Goal: Task Accomplishment & Management: Complete application form

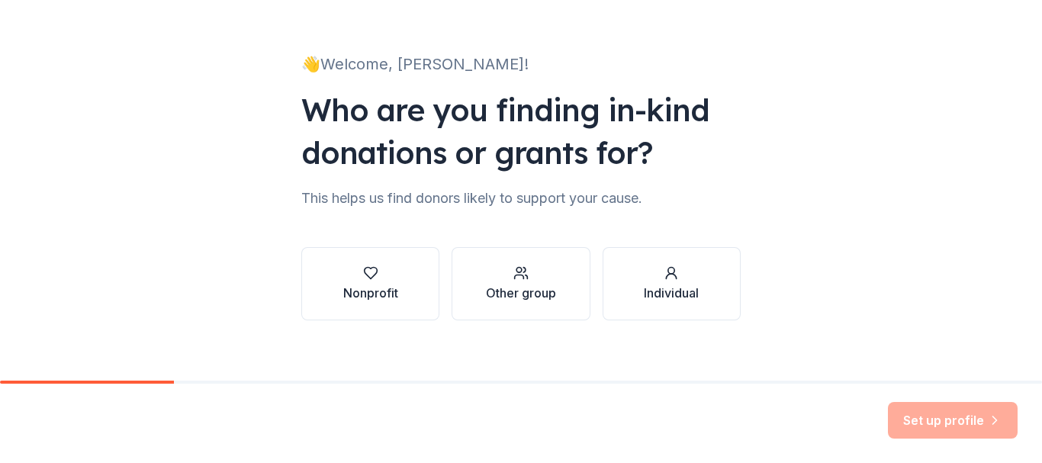
scroll to position [82, 0]
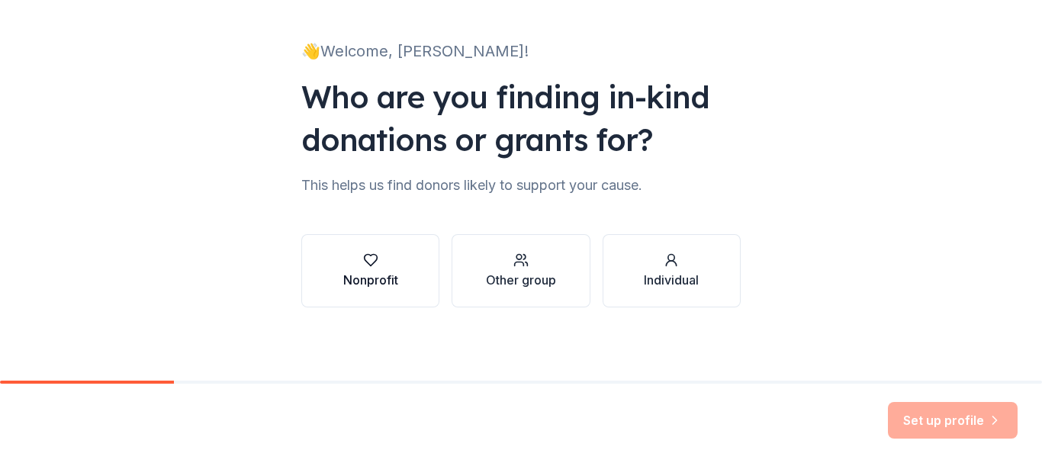
click at [365, 258] on icon "button" at bounding box center [370, 259] width 15 height 15
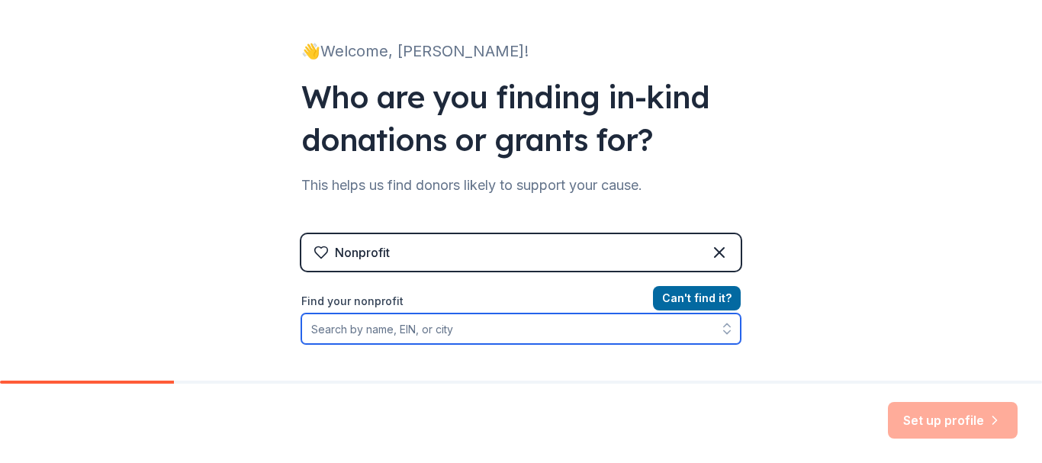
click at [494, 332] on input "Find your nonprofit" at bounding box center [520, 328] width 439 height 30
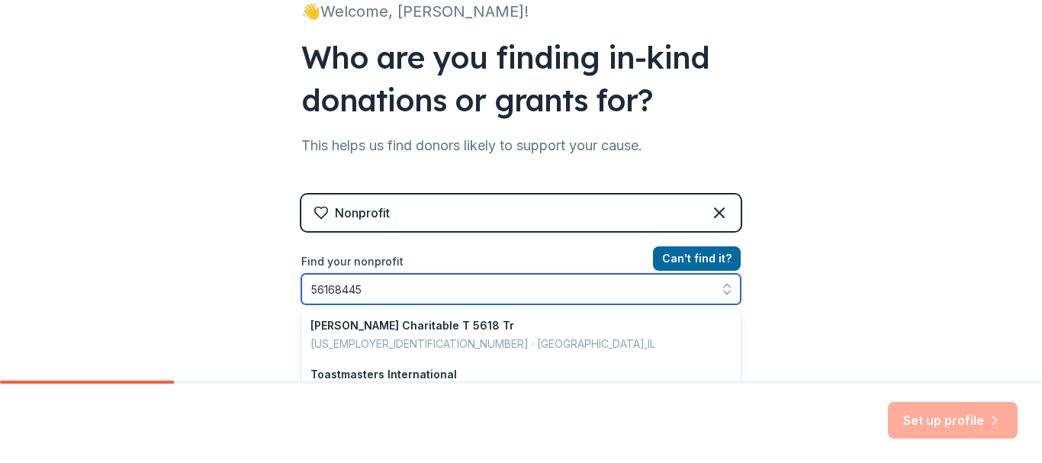
type input "561684454"
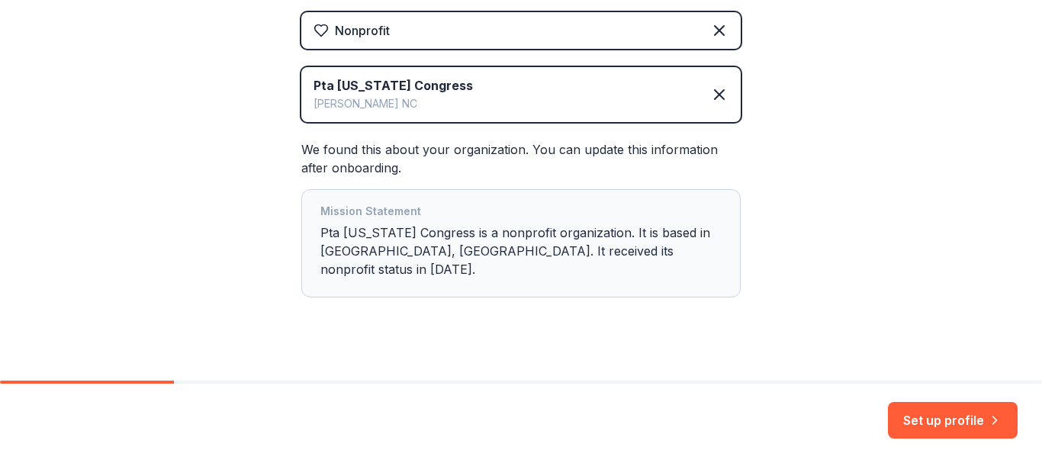
scroll to position [307, 0]
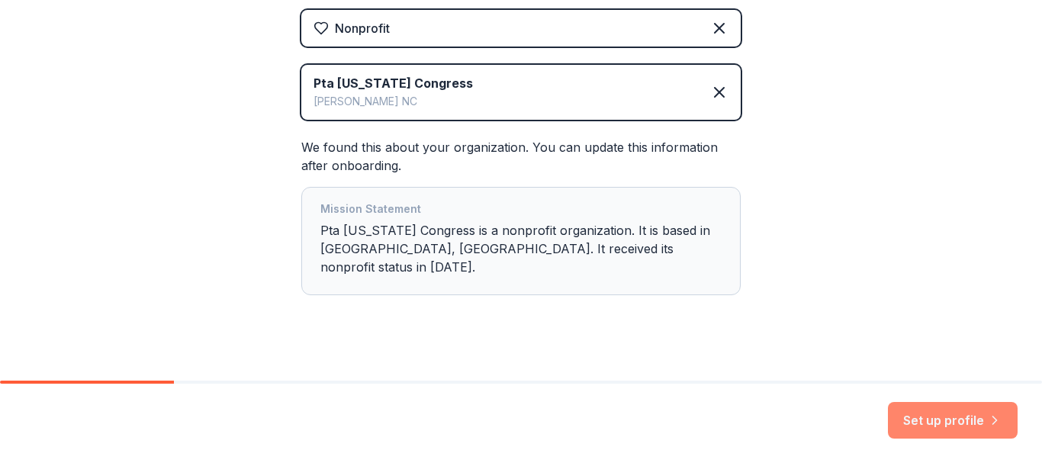
click at [948, 417] on button "Set up profile" at bounding box center [953, 420] width 130 height 37
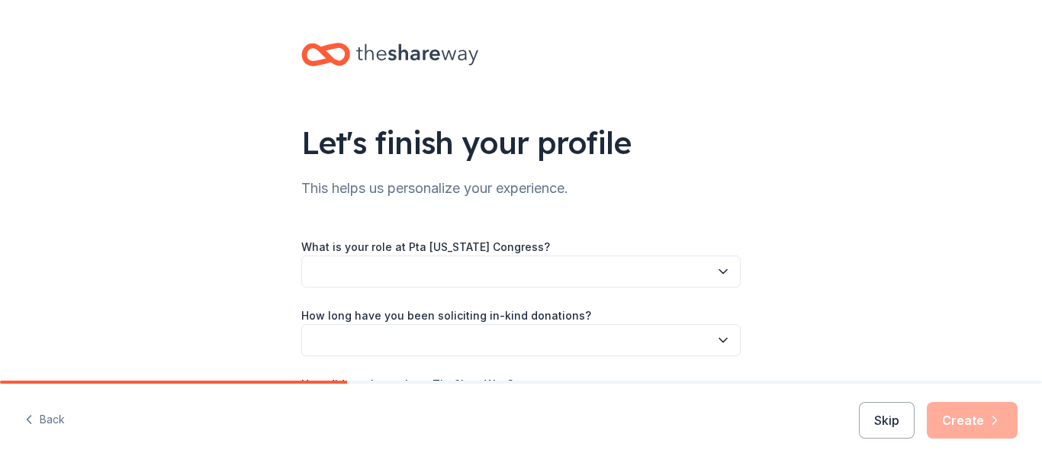
drag, startPoint x: 1034, startPoint y: 276, endPoint x: 1032, endPoint y: 208, distance: 67.9
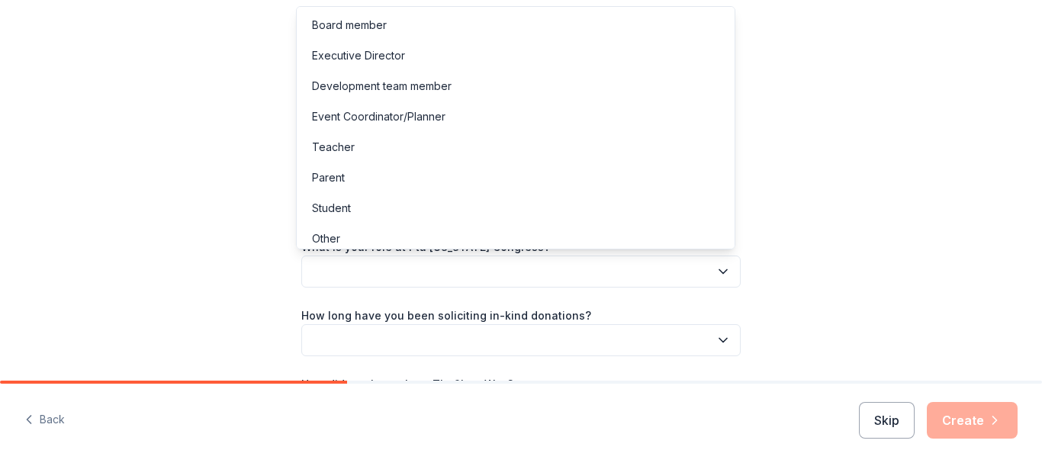
click at [538, 272] on button "button" at bounding box center [520, 271] width 439 height 32
click at [400, 21] on div "Board member" at bounding box center [516, 25] width 432 height 30
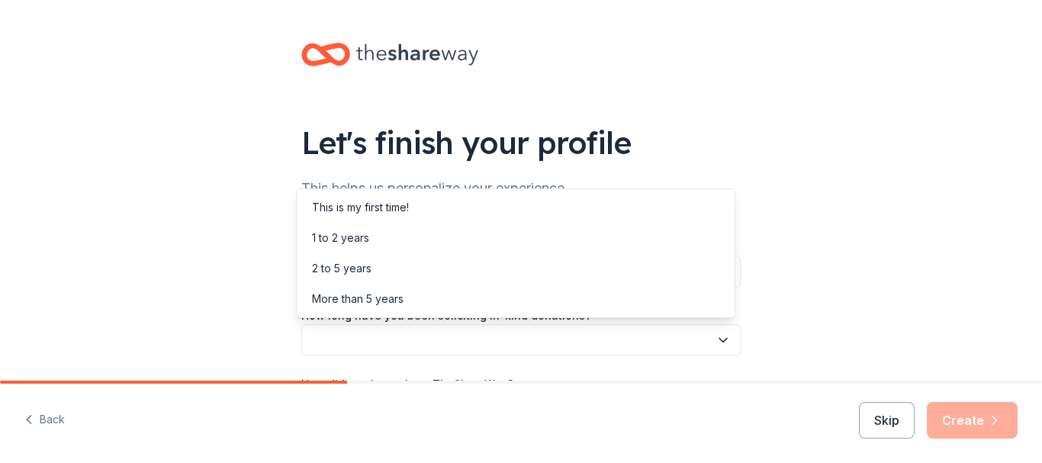
click at [417, 333] on button "button" at bounding box center [520, 340] width 439 height 32
click at [379, 211] on div "This is my first time!" at bounding box center [360, 207] width 97 height 18
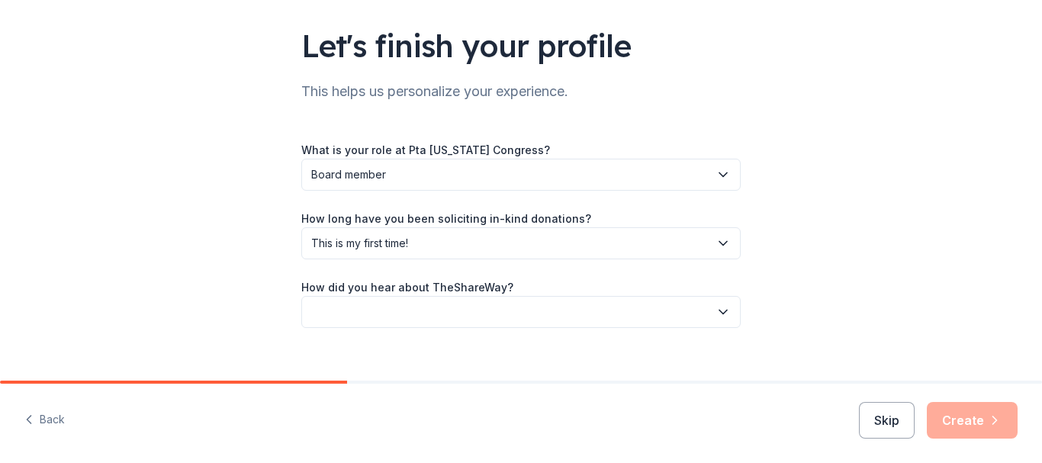
scroll to position [117, 0]
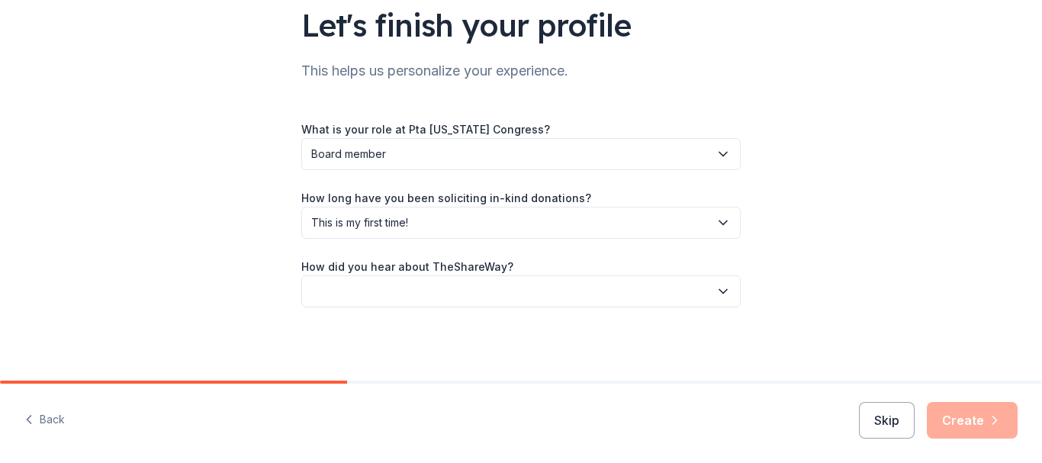
click at [531, 290] on button "button" at bounding box center [520, 291] width 439 height 32
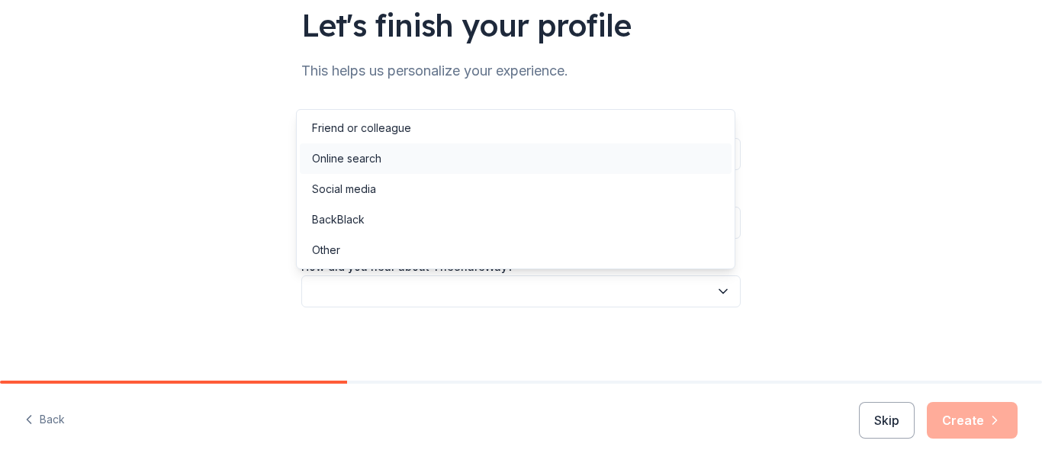
click at [366, 162] on div "Online search" at bounding box center [346, 158] width 69 height 18
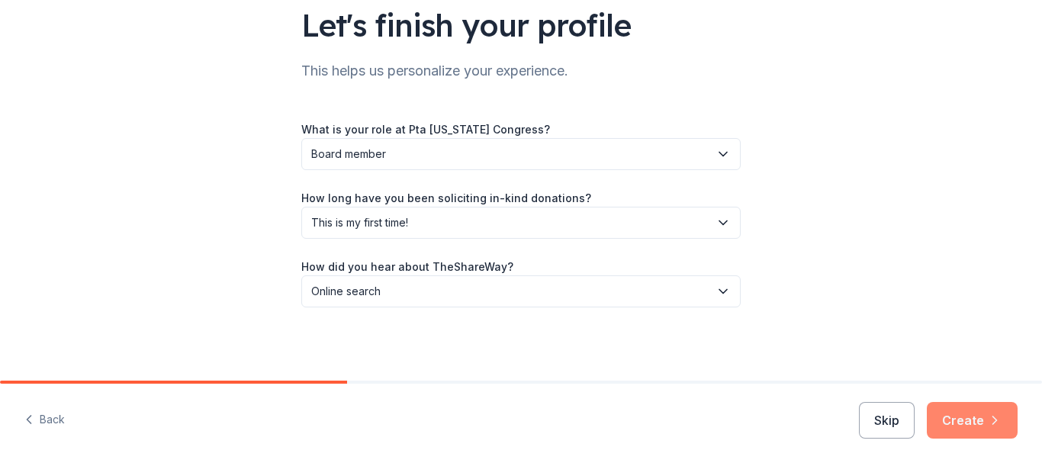
click at [965, 418] on button "Create" at bounding box center [971, 420] width 91 height 37
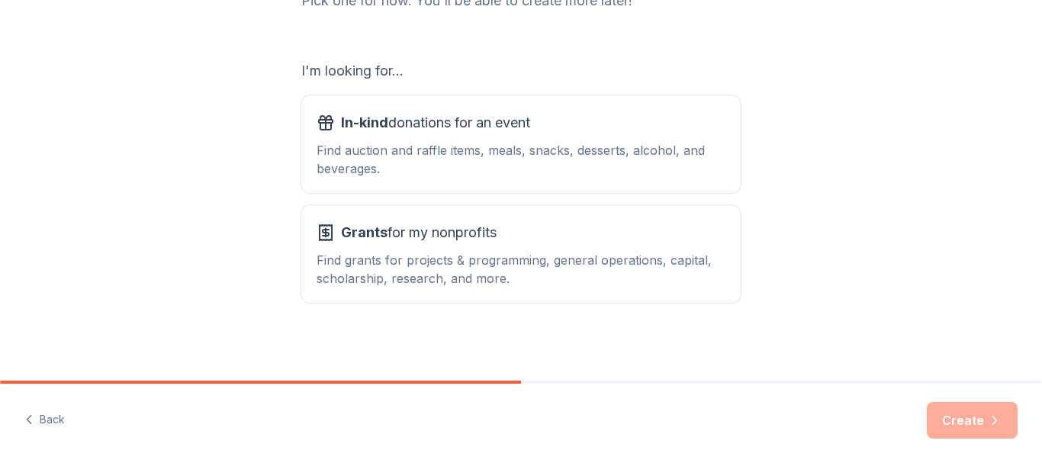
scroll to position [235, 0]
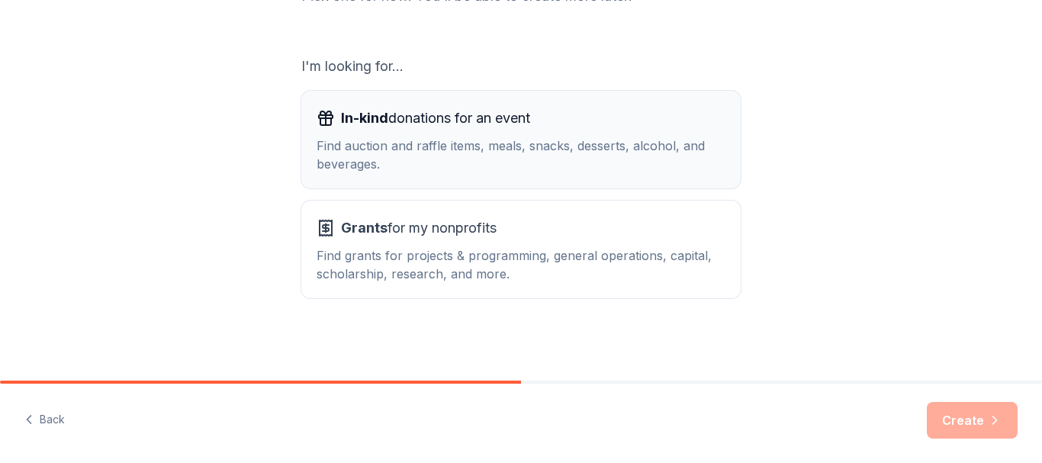
click at [516, 135] on div "In-kind donations for an event Find auction and raffle items, meals, snacks, de…" at bounding box center [520, 139] width 409 height 67
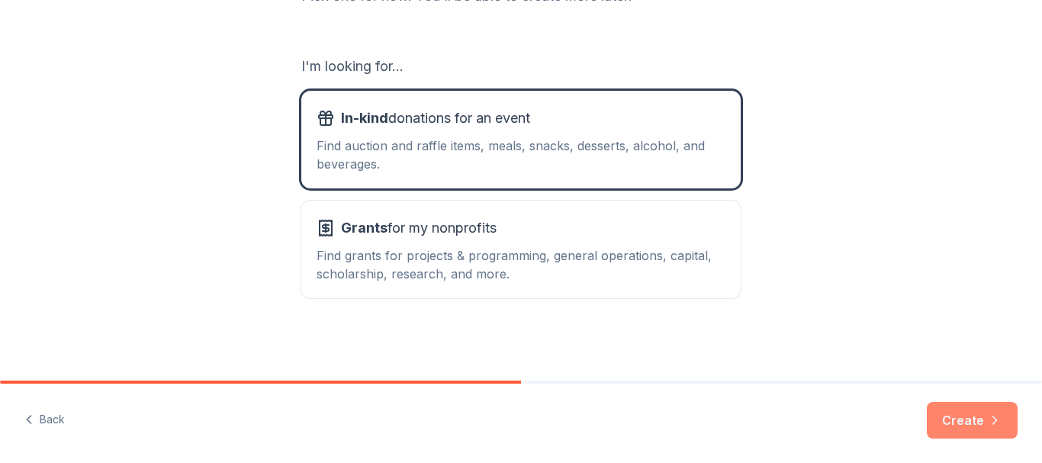
click at [977, 425] on button "Create" at bounding box center [971, 420] width 91 height 37
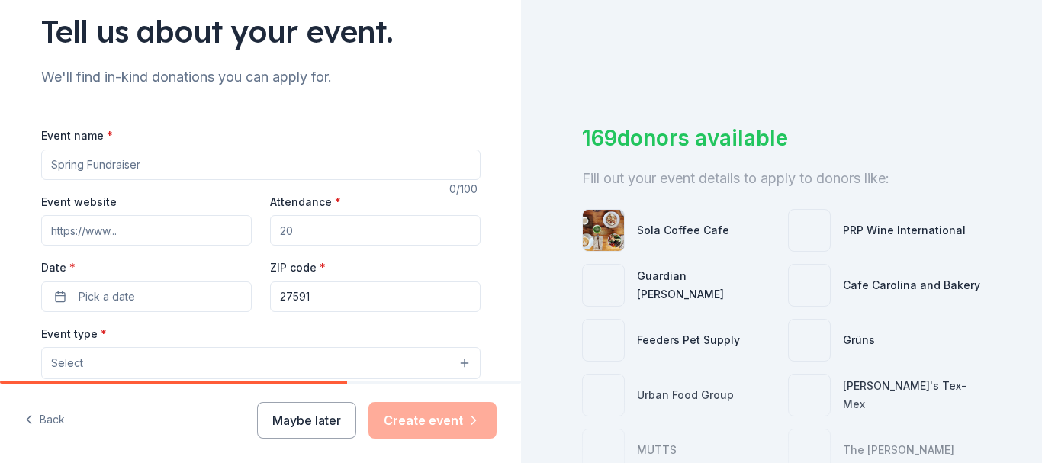
scroll to position [114, 0]
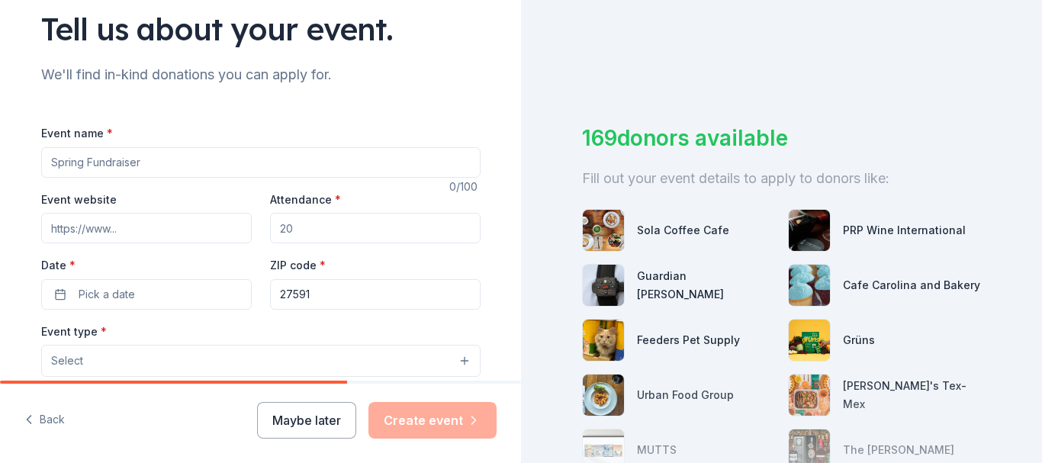
click at [233, 102] on div "Event name * 0 /100 Event website Attendance * Date * Pick a date ZIP code * 27…" at bounding box center [260, 463] width 439 height 729
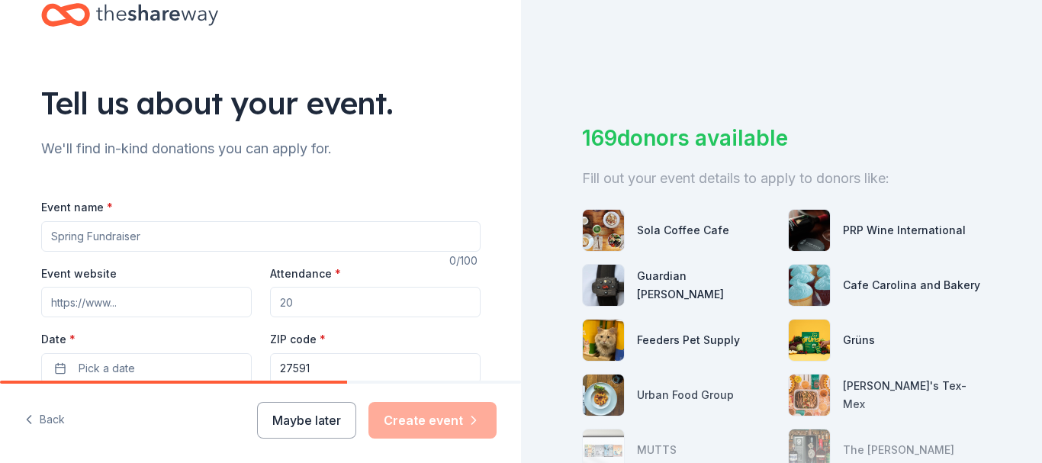
scroll to position [24, 0]
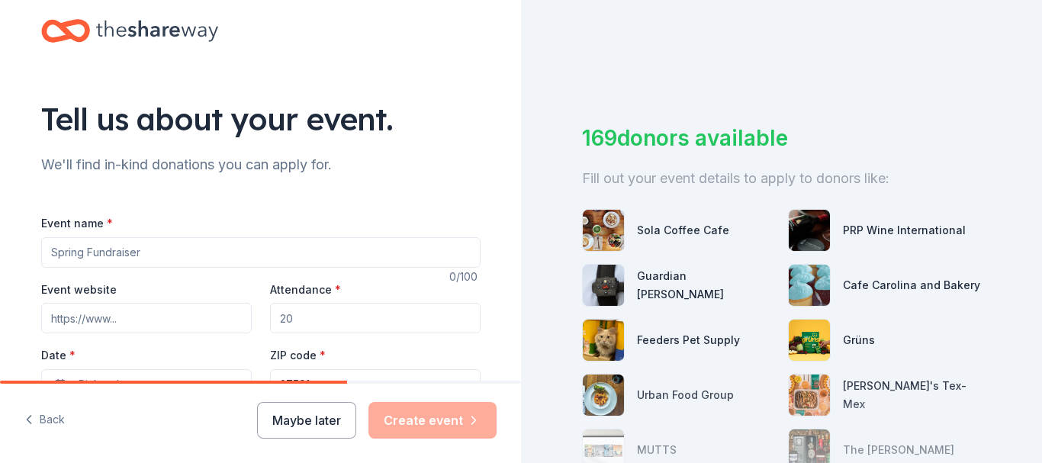
click at [165, 258] on input "Event name *" at bounding box center [260, 252] width 439 height 30
click at [149, 247] on input "Event name *" at bounding box center [260, 252] width 439 height 30
click at [117, 255] on input "Event name *" at bounding box center [260, 252] width 439 height 30
type input "Fall Festival"
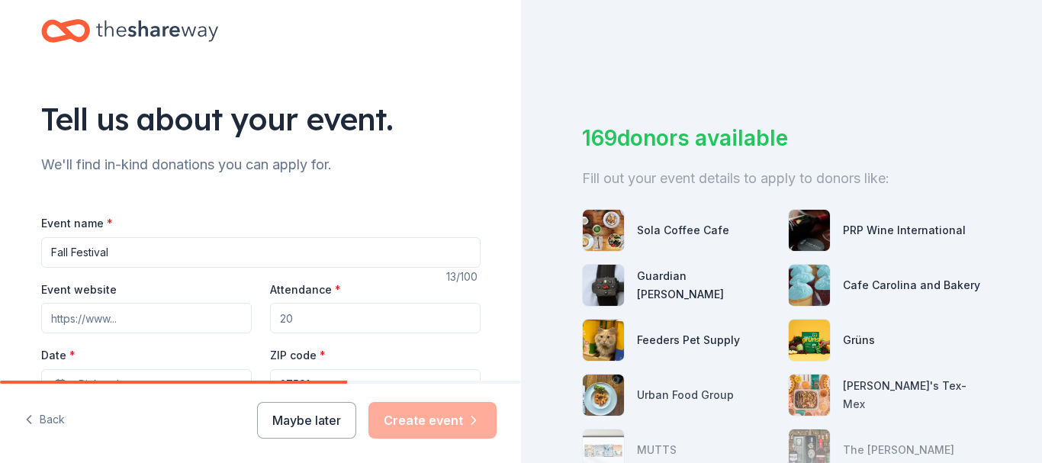
click at [125, 323] on input "Event website" at bounding box center [146, 318] width 210 height 30
click at [322, 315] on input "Attendance *" at bounding box center [375, 318] width 210 height 30
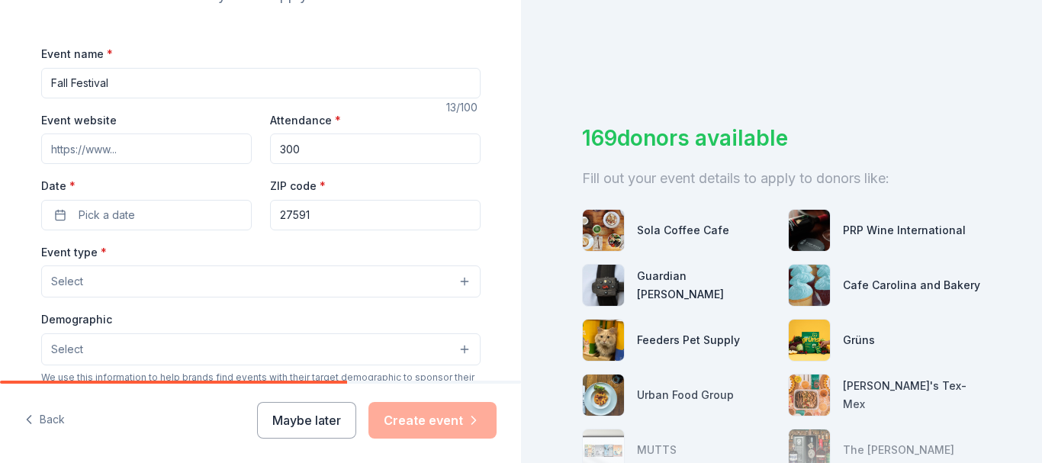
scroll to position [215, 0]
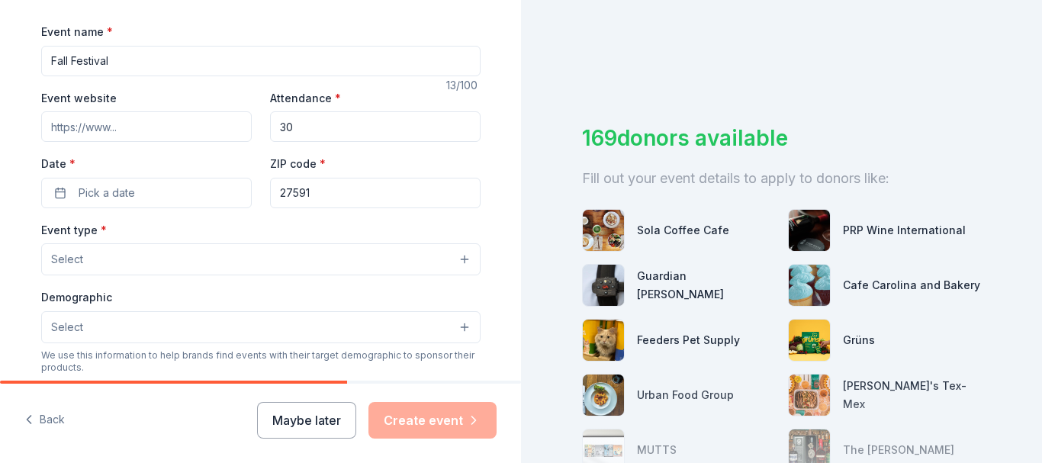
type input "3"
click at [172, 194] on button "Pick a date" at bounding box center [146, 193] width 210 height 30
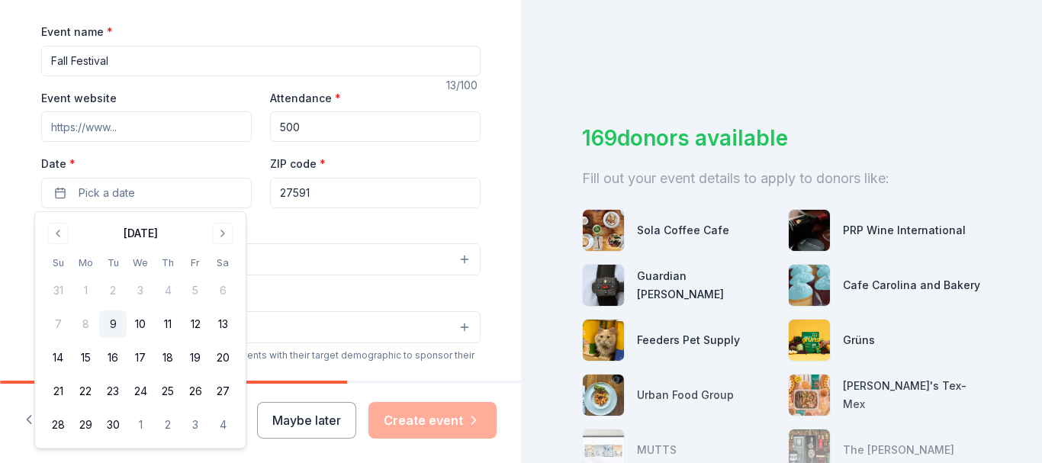
click at [329, 127] on input "500" at bounding box center [375, 126] width 210 height 30
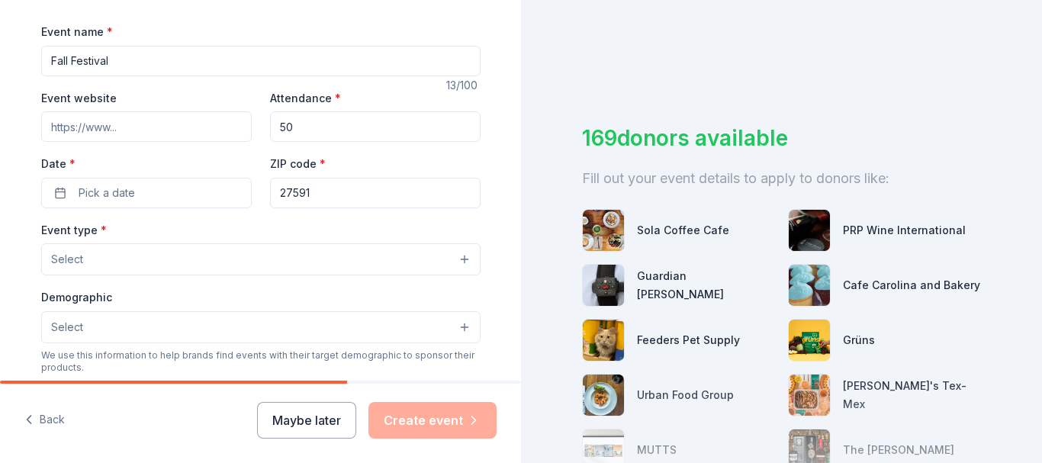
type input "5"
type input "600"
click at [172, 196] on button "Pick a date" at bounding box center [146, 193] width 210 height 30
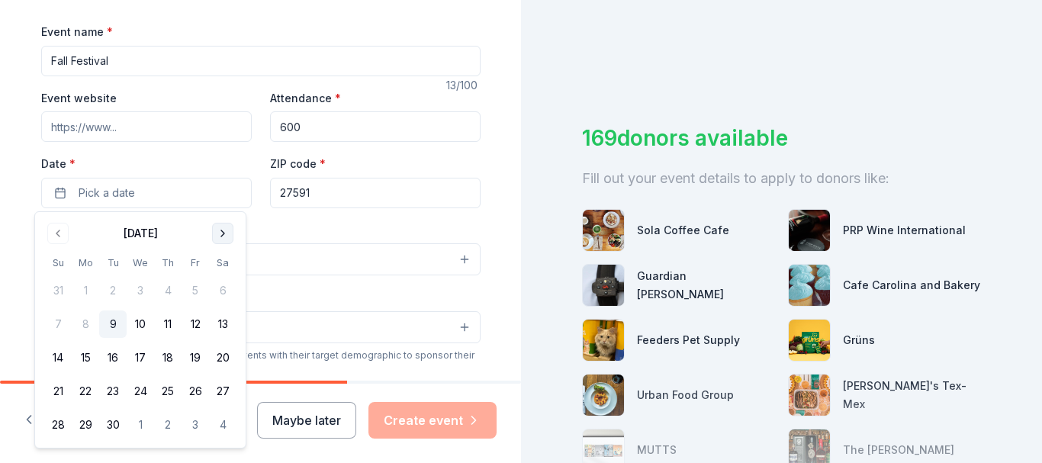
click at [222, 237] on button "Go to next month" at bounding box center [222, 233] width 21 height 21
click at [226, 236] on button "Go to next month" at bounding box center [222, 233] width 21 height 21
click at [199, 321] on button "7" at bounding box center [194, 323] width 27 height 27
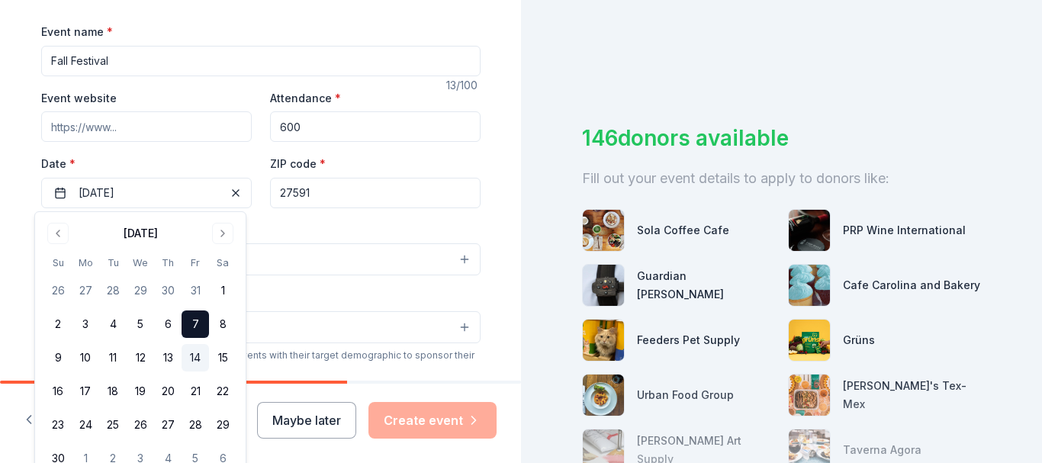
click at [194, 357] on button "14" at bounding box center [194, 357] width 27 height 27
click at [189, 325] on button "7" at bounding box center [194, 323] width 27 height 27
click at [197, 358] on button "14" at bounding box center [194, 357] width 27 height 27
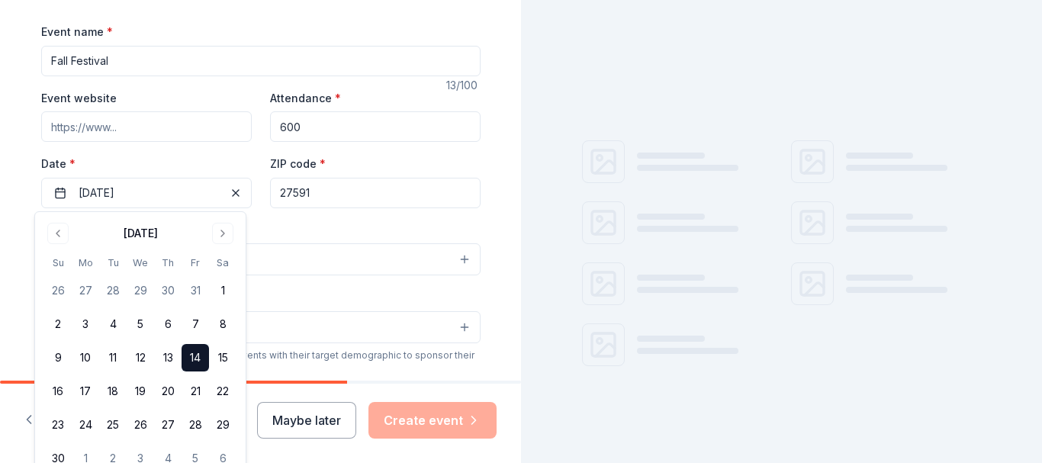
click at [499, 169] on div "Tell us about your event. We'll find in-kind donations you can apply for. Event…" at bounding box center [260, 292] width 521 height 1015
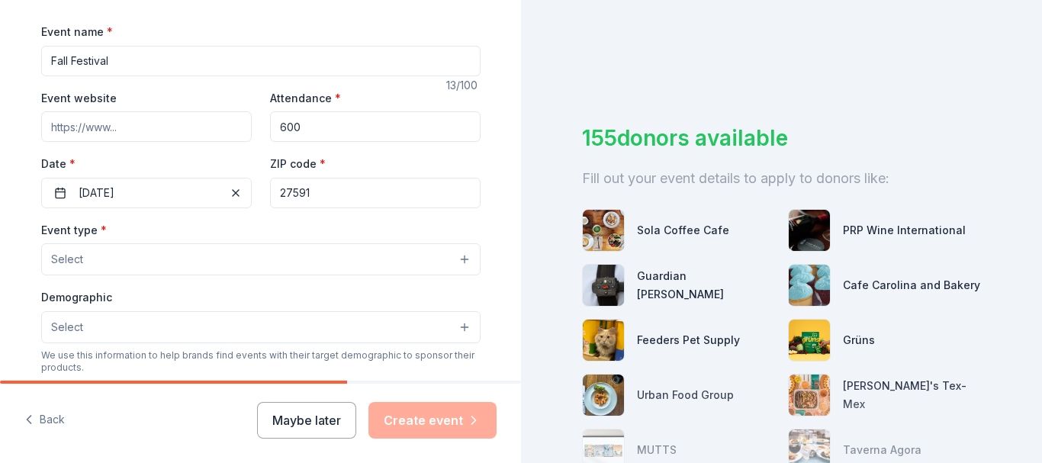
click at [176, 260] on button "Select" at bounding box center [260, 259] width 439 height 32
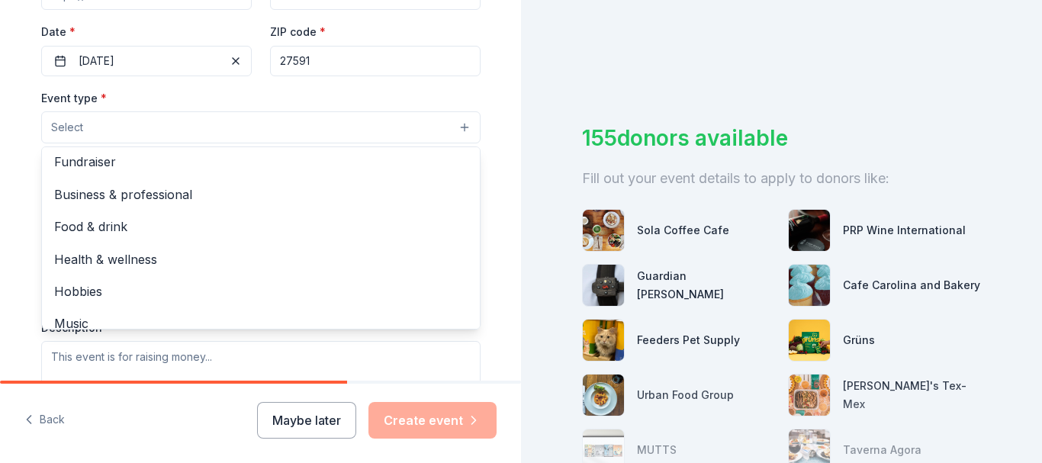
scroll to position [0, 0]
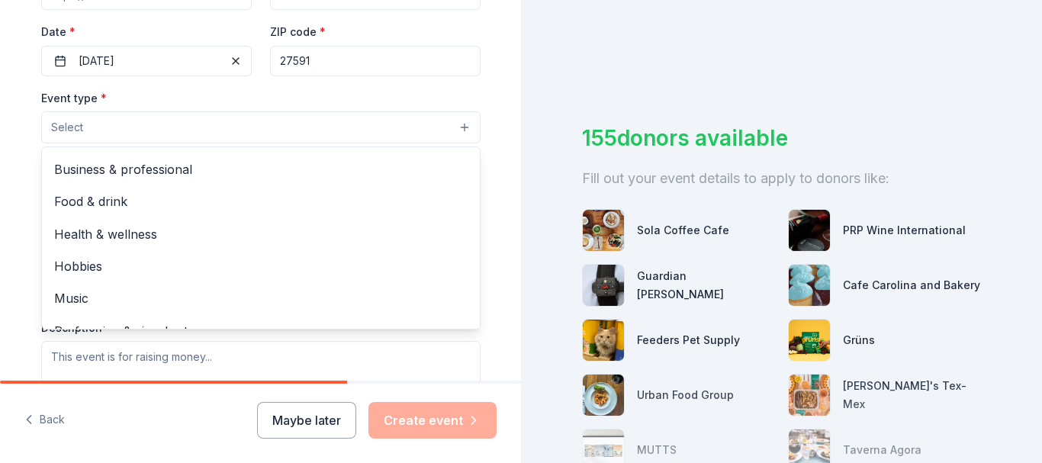
click at [101, 209] on span "Food & drink" at bounding box center [260, 201] width 413 height 20
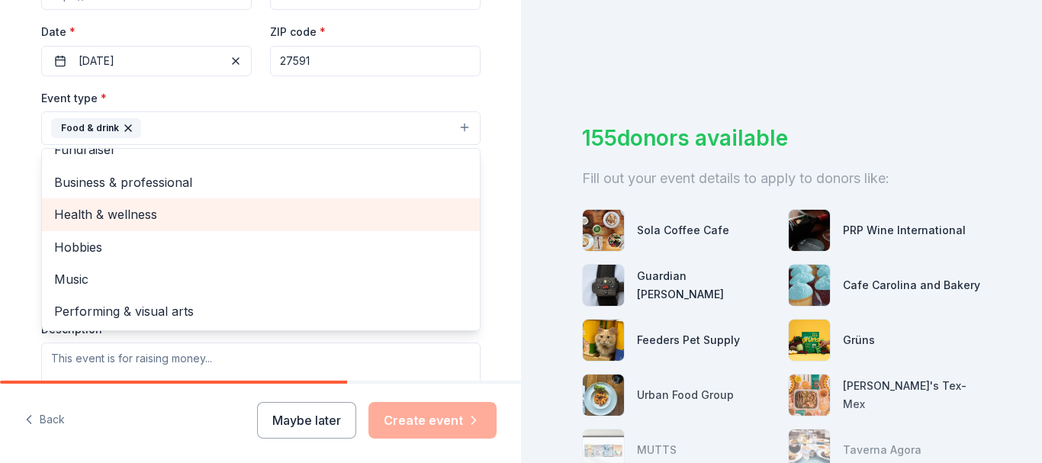
scroll to position [18, 0]
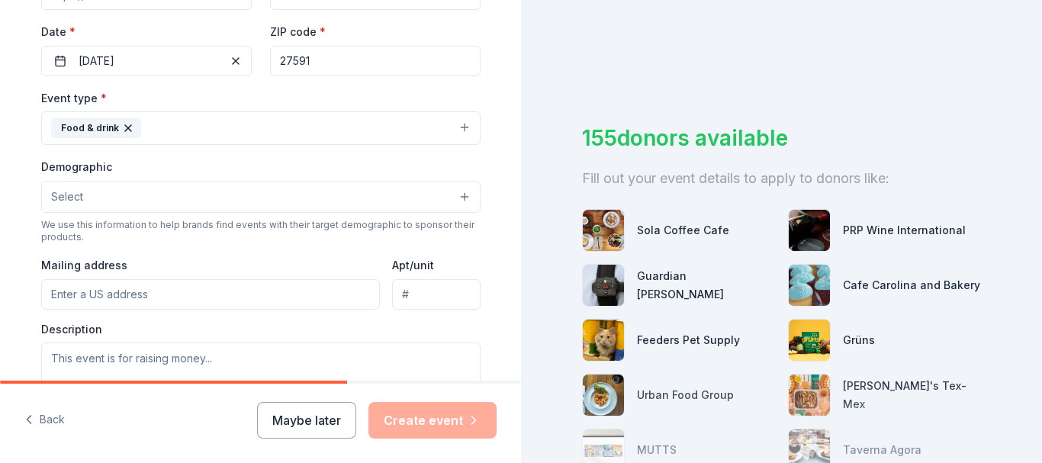
click at [301, 199] on button "Select" at bounding box center [260, 197] width 439 height 32
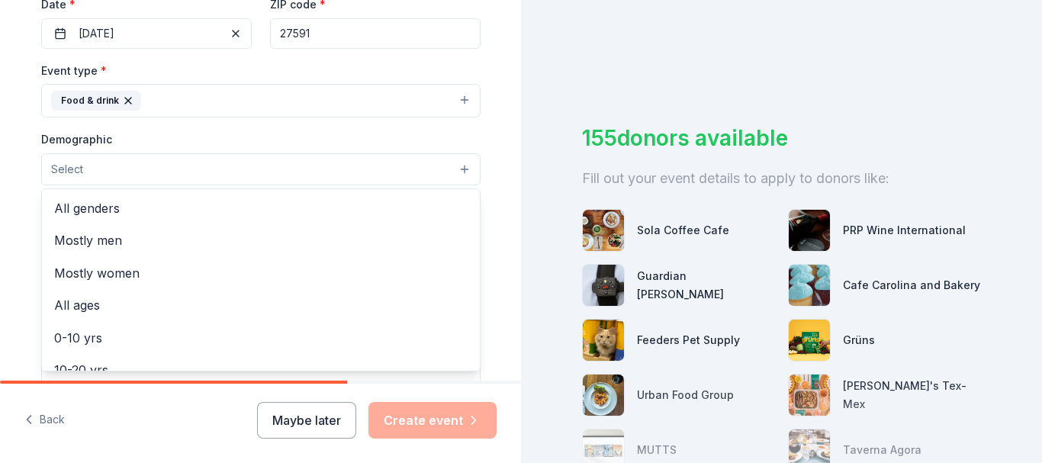
scroll to position [409, 0]
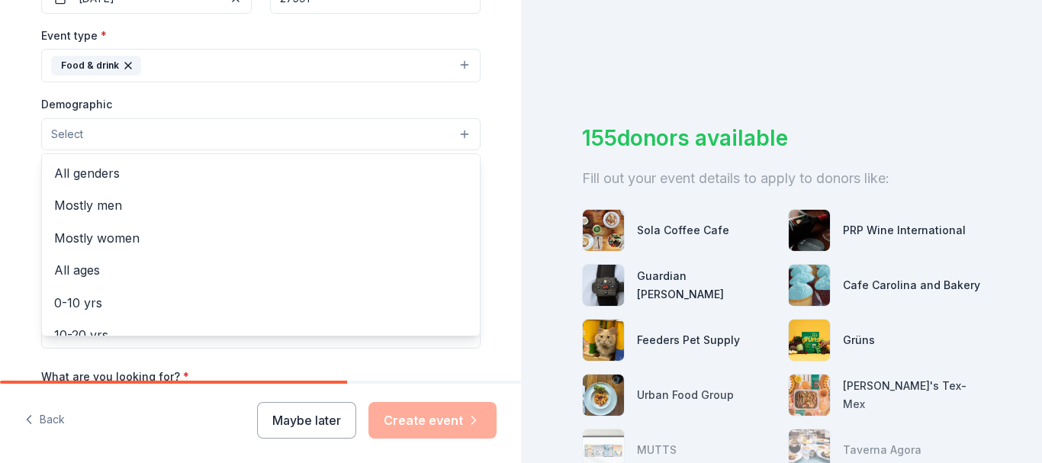
click at [99, 169] on span "All genders" at bounding box center [260, 173] width 413 height 20
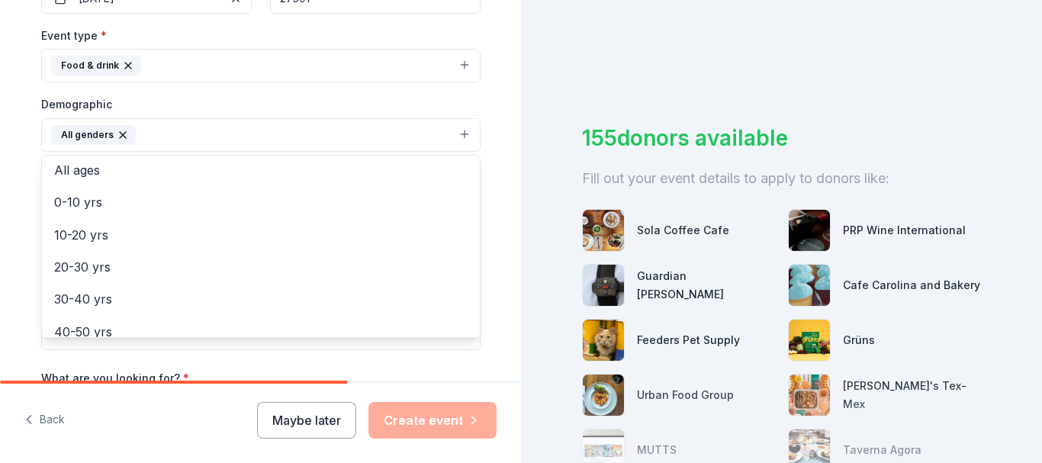
scroll to position [67, 0]
click at [75, 205] on span "0-10 yrs" at bounding box center [260, 204] width 413 height 20
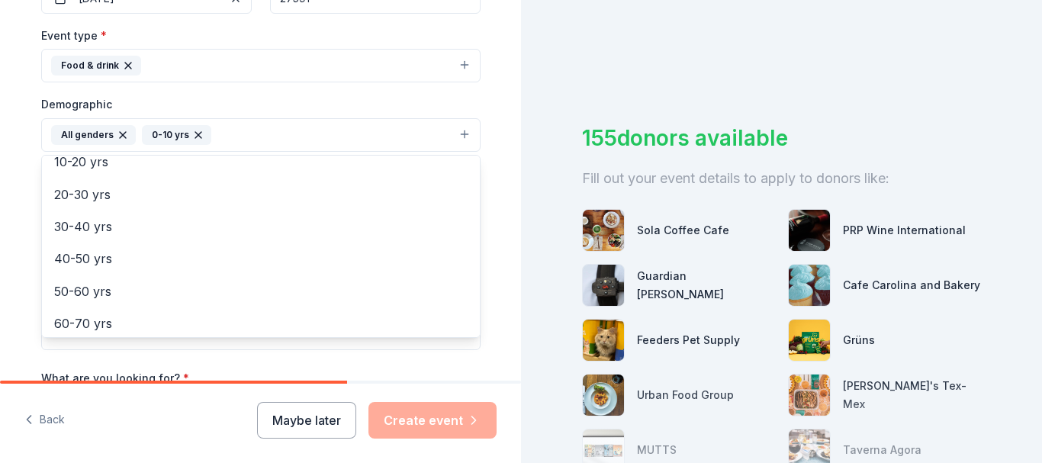
scroll to position [111, 0]
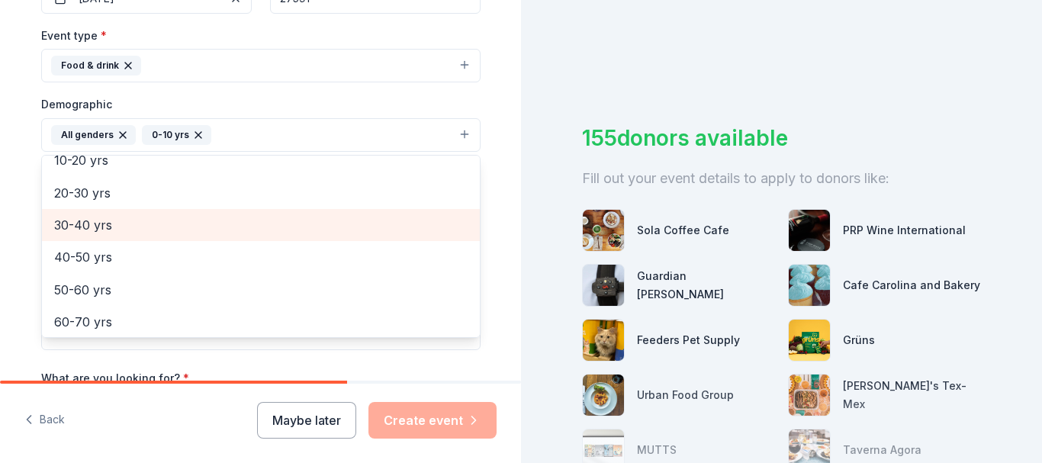
click at [91, 227] on span "30-40 yrs" at bounding box center [260, 225] width 413 height 20
click at [84, 257] on span "50-60 yrs" at bounding box center [260, 257] width 413 height 20
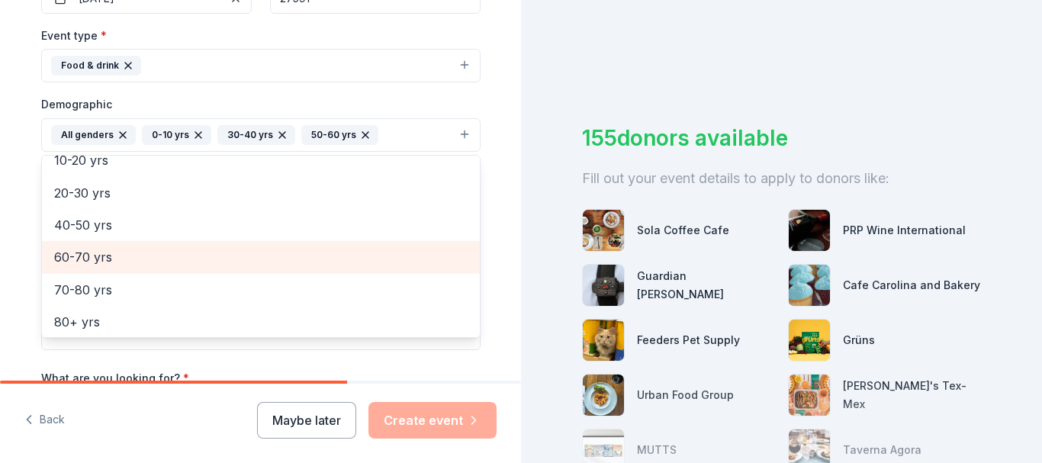
click at [76, 255] on span "60-70 yrs" at bounding box center [260, 257] width 413 height 20
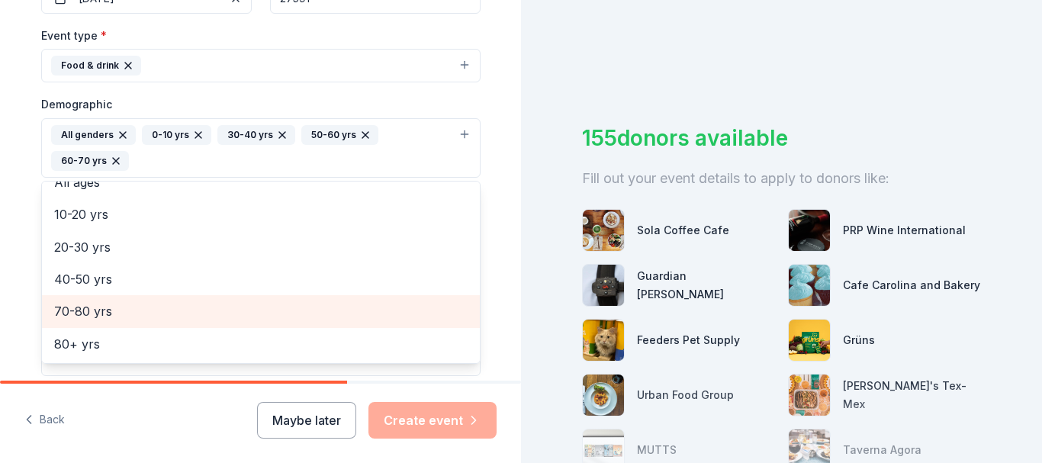
scroll to position [83, 0]
click at [359, 138] on icon "button" at bounding box center [365, 135] width 12 height 12
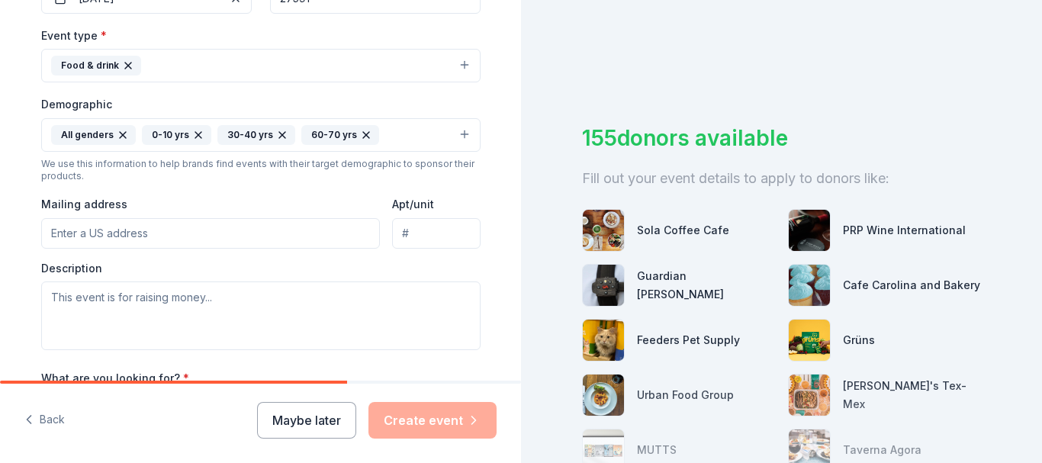
click at [360, 135] on icon "button" at bounding box center [366, 135] width 12 height 12
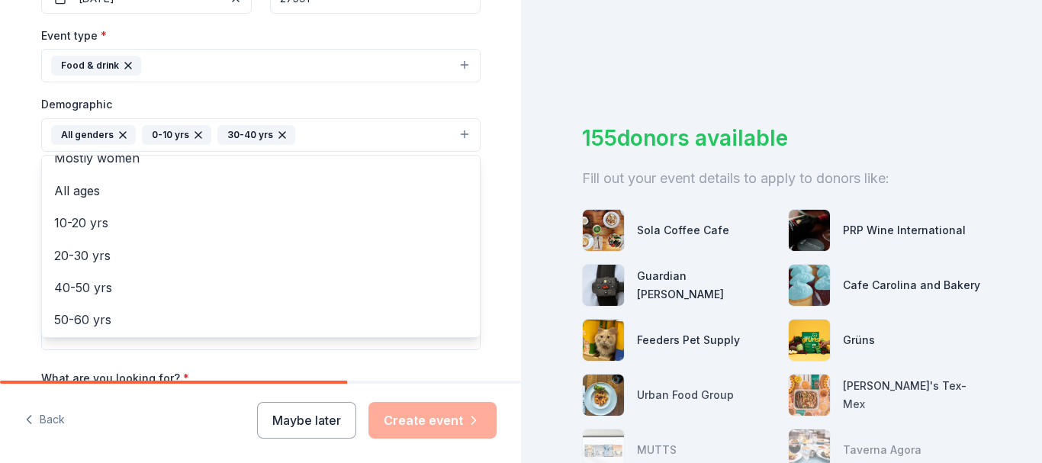
scroll to position [52, 0]
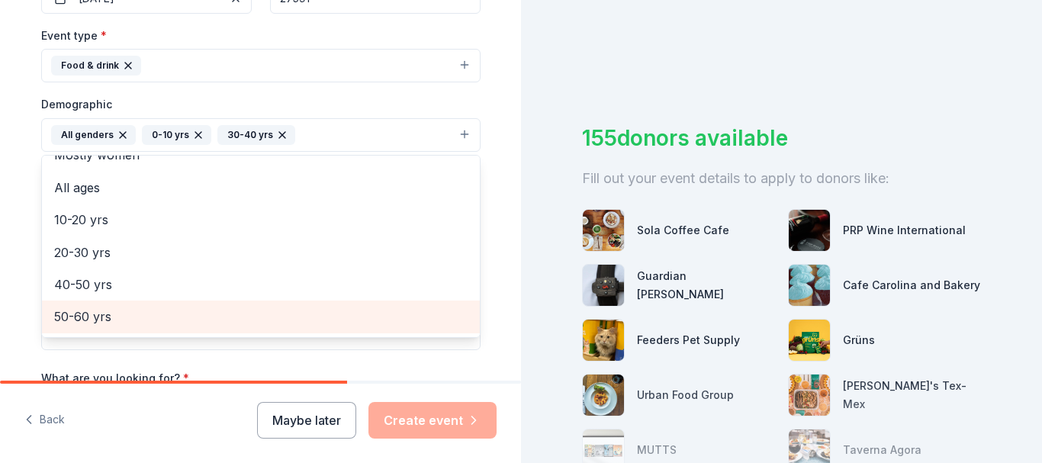
click at [69, 319] on span "50-60 yrs" at bounding box center [260, 317] width 413 height 20
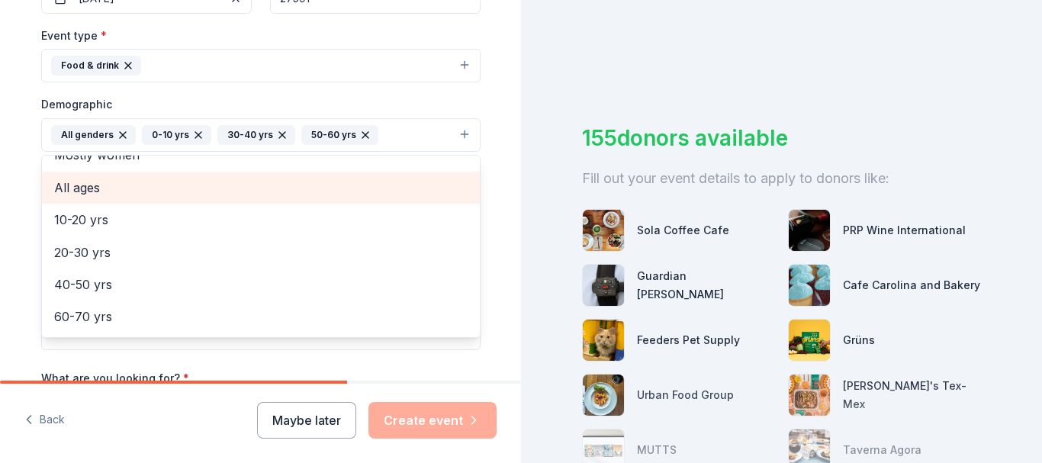
click at [73, 190] on span "All ages" at bounding box center [260, 188] width 413 height 20
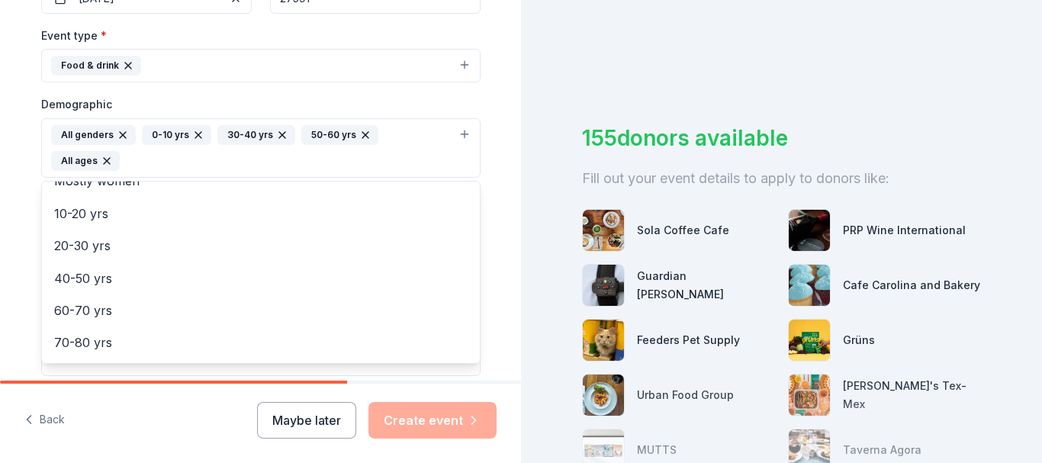
click at [195, 136] on icon "button" at bounding box center [198, 135] width 6 height 6
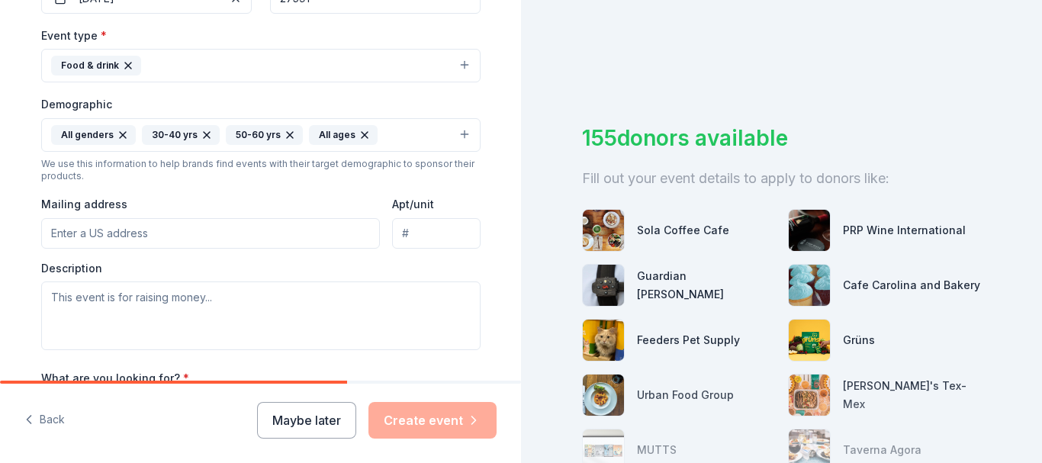
click at [190, 136] on div "30-40 yrs" at bounding box center [181, 135] width 78 height 20
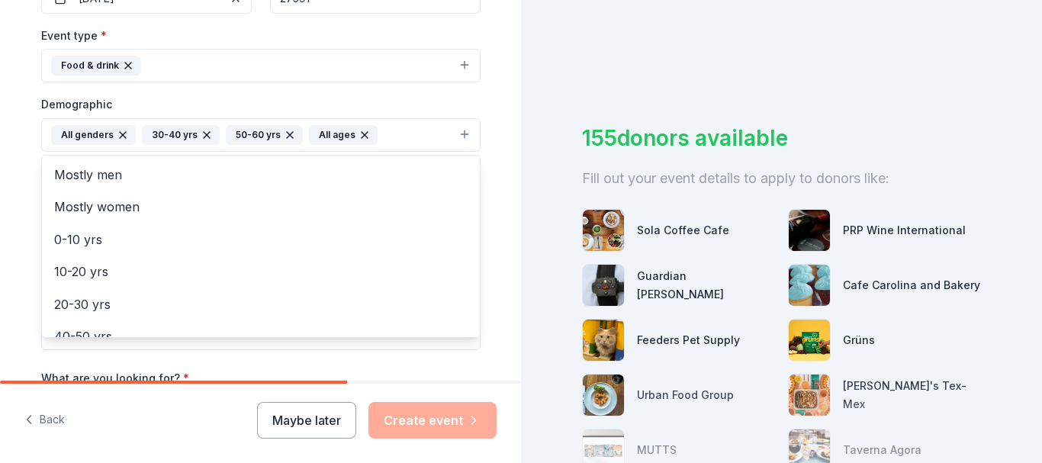
click at [201, 133] on icon "button" at bounding box center [207, 135] width 12 height 12
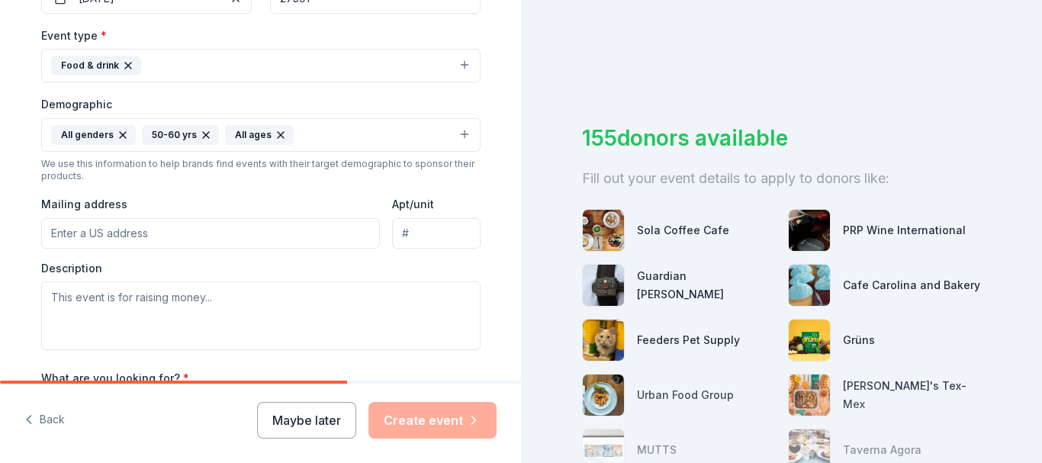
click at [200, 134] on icon "button" at bounding box center [206, 135] width 12 height 12
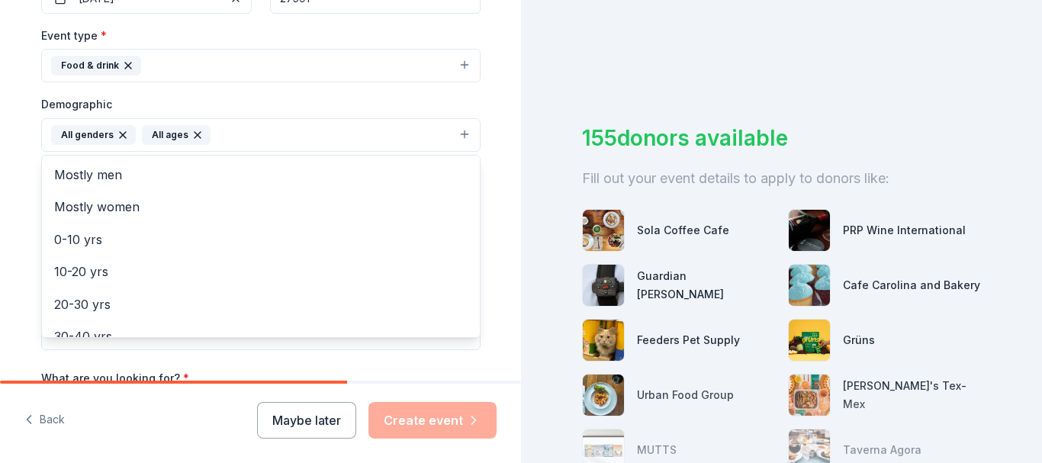
click at [502, 159] on div "Tell us about your event. We'll find in-kind donations you can apply for. Event…" at bounding box center [260, 100] width 521 height 1018
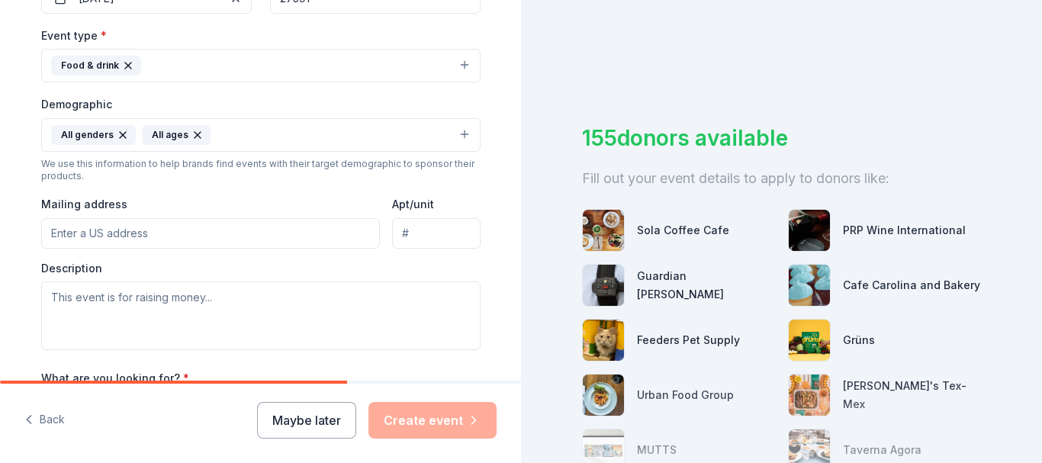
click at [124, 231] on input "Mailing address" at bounding box center [210, 233] width 339 height 30
type input "[STREET_ADDRESS][PERSON_NAME][PERSON_NAME]"
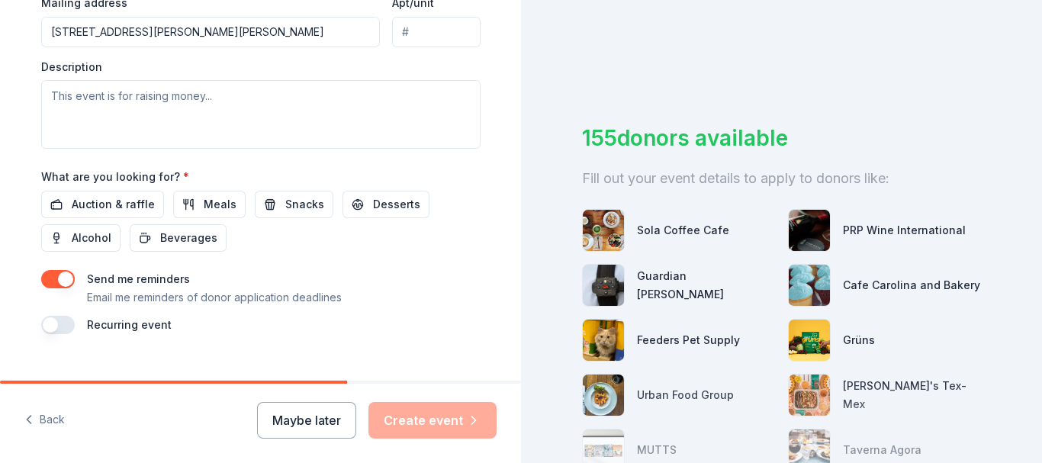
scroll to position [615, 0]
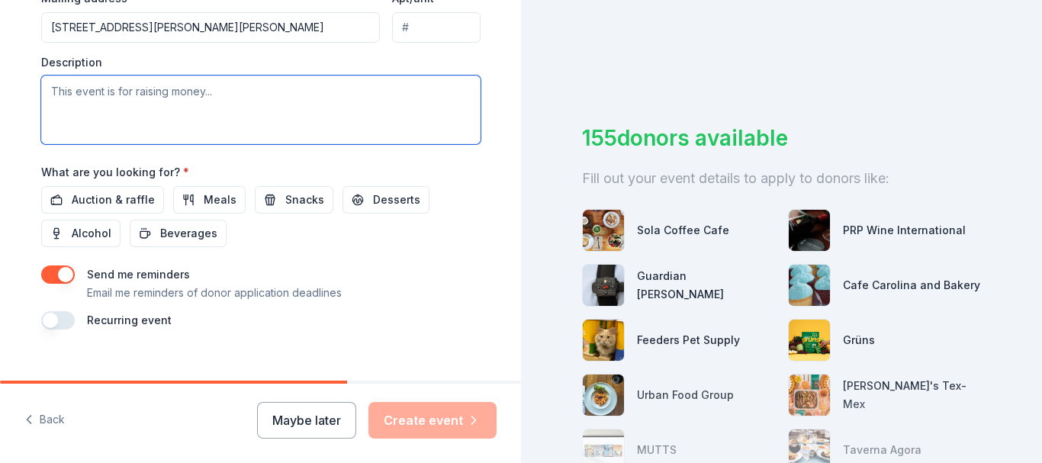
click at [87, 90] on textarea at bounding box center [260, 109] width 439 height 69
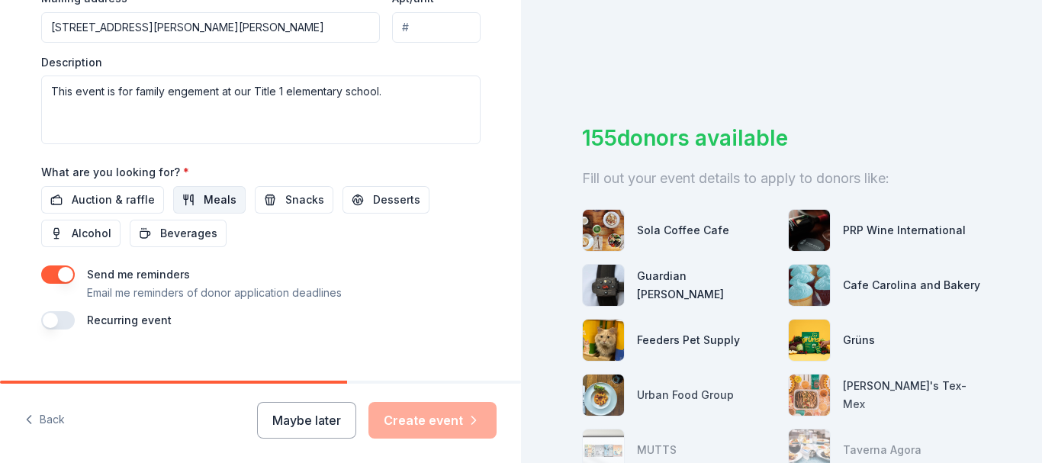
click at [208, 193] on span "Meals" at bounding box center [220, 200] width 33 height 18
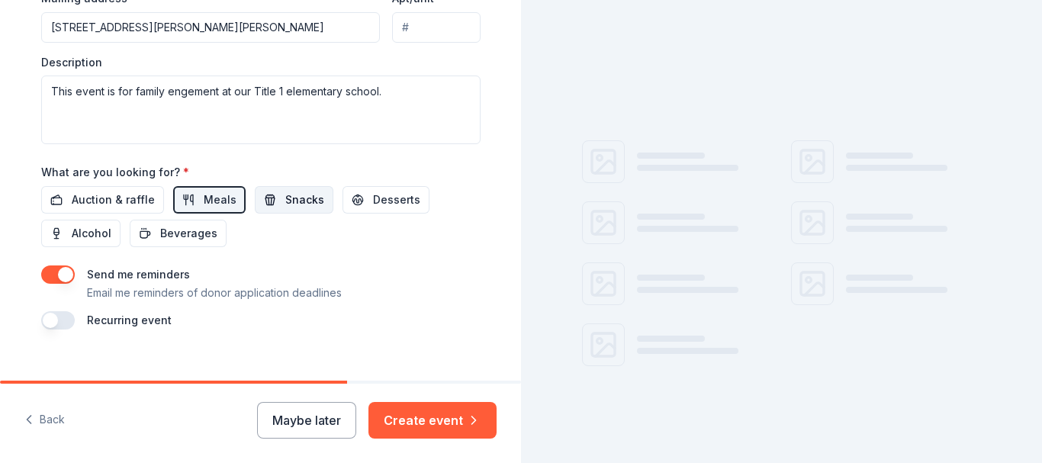
click at [268, 197] on button "Snacks" at bounding box center [294, 199] width 79 height 27
click at [350, 200] on button "Desserts" at bounding box center [385, 199] width 87 height 27
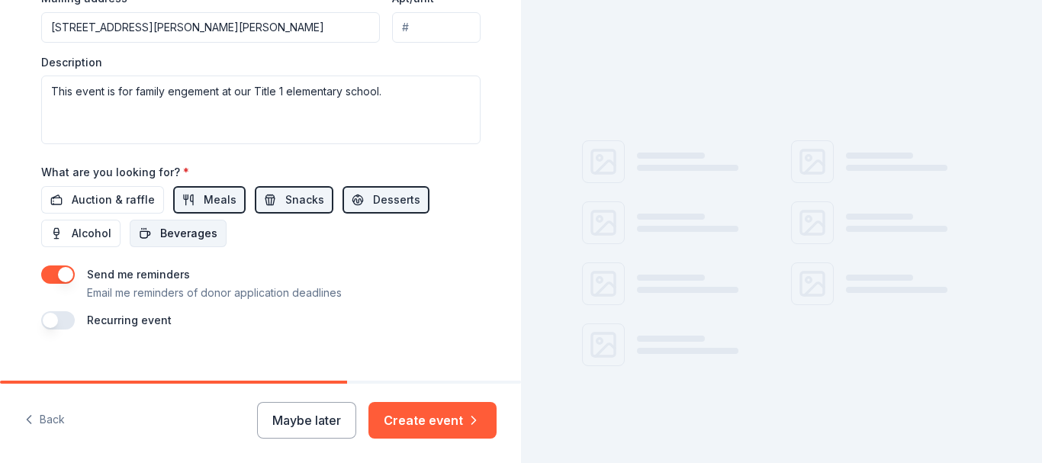
click at [160, 236] on span "Beverages" at bounding box center [188, 233] width 57 height 18
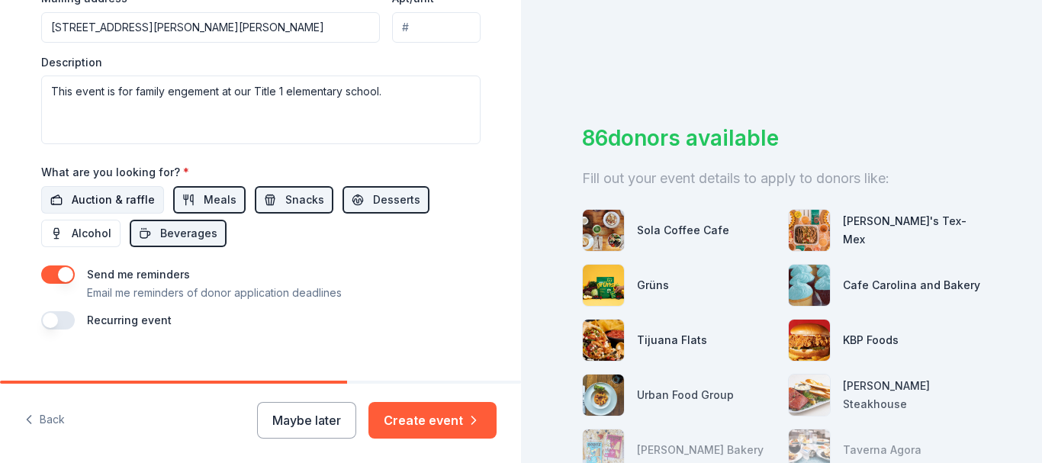
click at [96, 201] on span "Auction & raffle" at bounding box center [113, 200] width 83 height 18
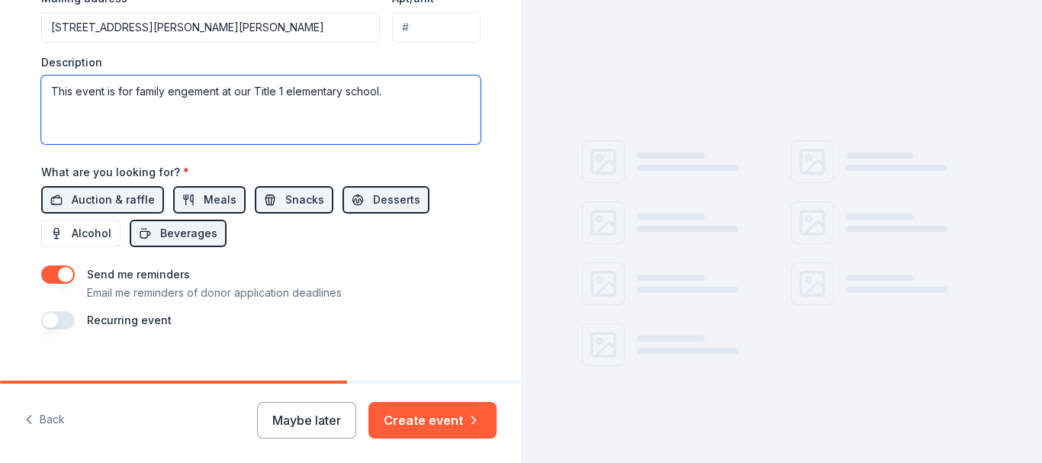
click at [387, 98] on textarea "This event is for family engement at our Title 1 elementary school." at bounding box center [260, 109] width 439 height 69
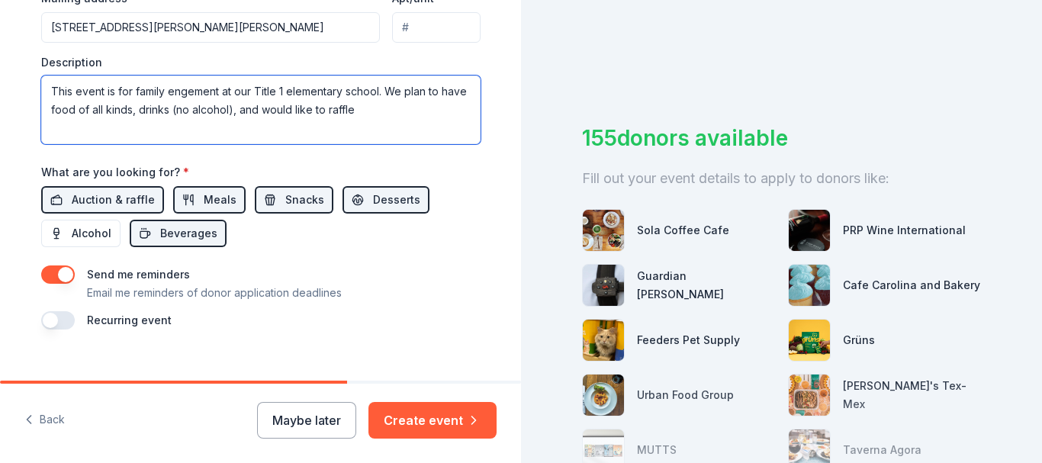
click at [180, 91] on textarea "This event is for family engement at our Title 1 elementary school. We plan to …" at bounding box center [260, 109] width 439 height 69
click at [392, 111] on textarea "This event is for family engagement at our Title 1 elementary school. We plan t…" at bounding box center [260, 109] width 439 height 69
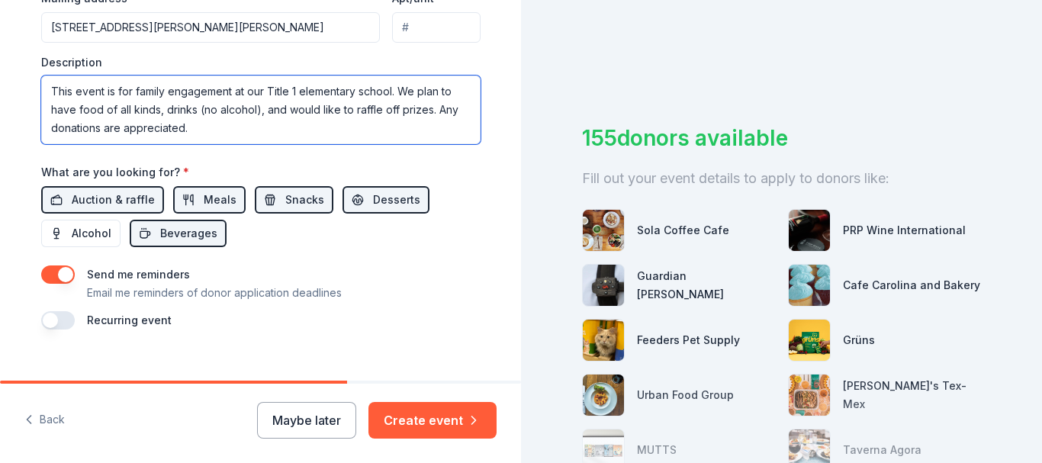
click at [386, 94] on textarea "This event is for family engagement at our Title 1 elementary school. We plan t…" at bounding box center [260, 109] width 439 height 69
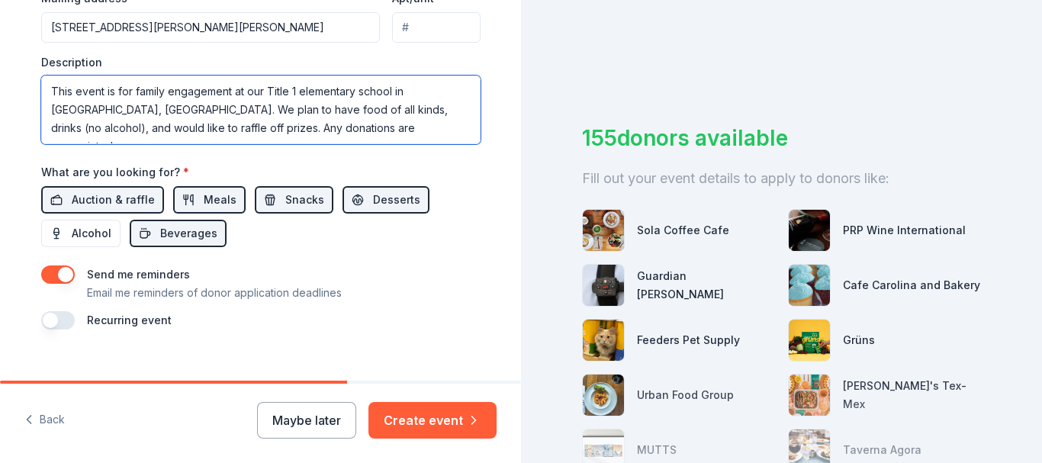
click at [316, 132] on textarea "This event is for family engagement at our Title 1 elementary school in [GEOGRA…" at bounding box center [260, 109] width 439 height 69
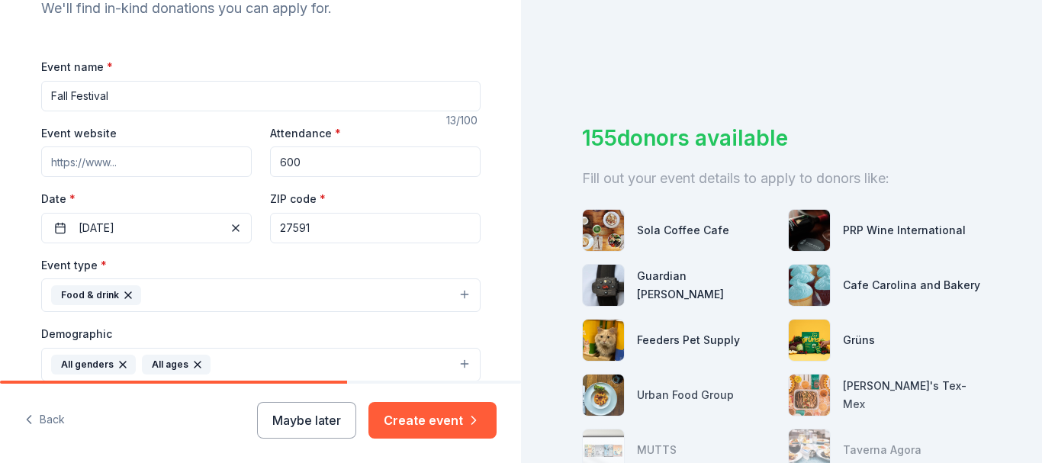
scroll to position [176, 0]
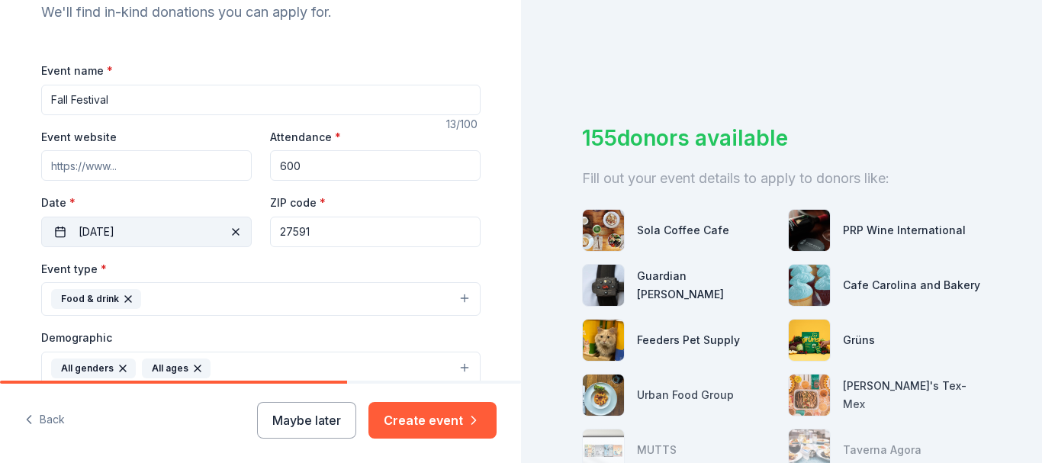
type textarea "This event is for family engagement at our Title 1 elementary school in [GEOGRA…"
click at [179, 225] on button "[DATE]" at bounding box center [146, 232] width 210 height 30
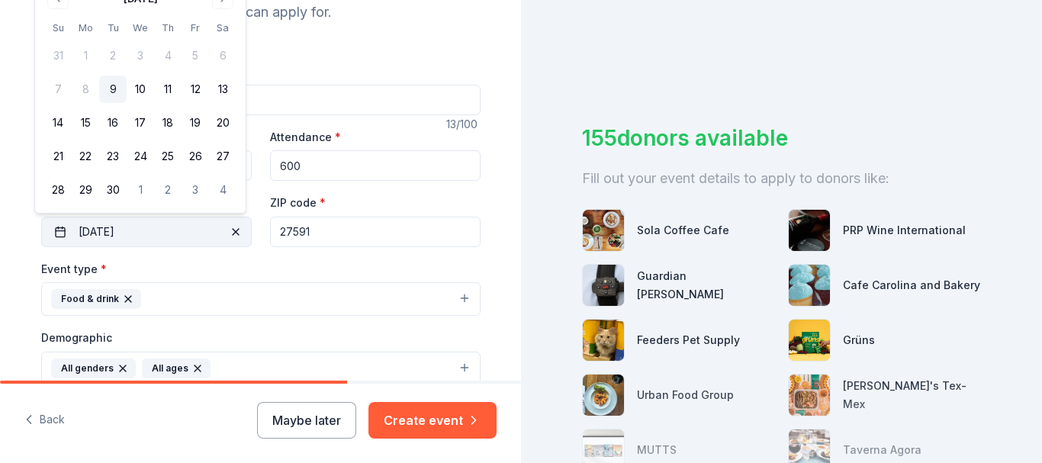
click at [88, 236] on button "[DATE]" at bounding box center [146, 232] width 210 height 30
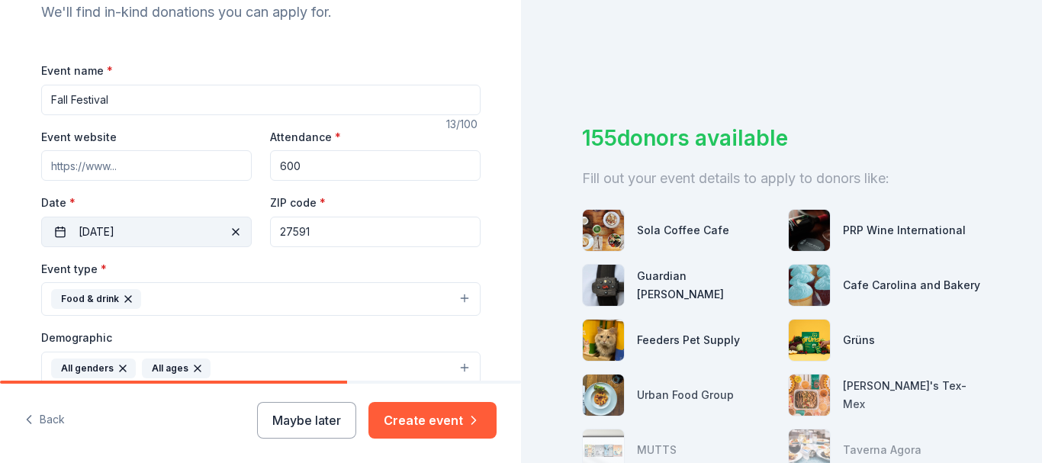
click at [90, 239] on button "[DATE]" at bounding box center [146, 232] width 210 height 30
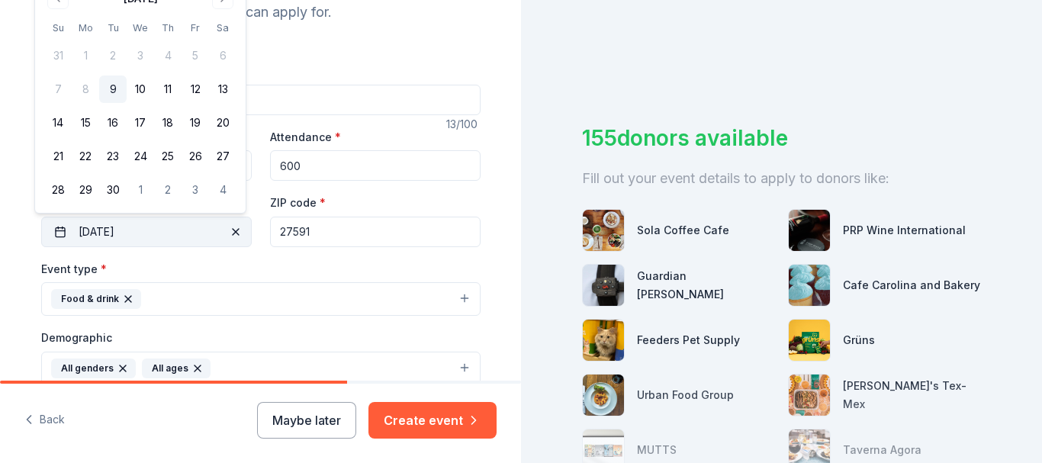
click at [87, 233] on button "[DATE]" at bounding box center [146, 232] width 210 height 30
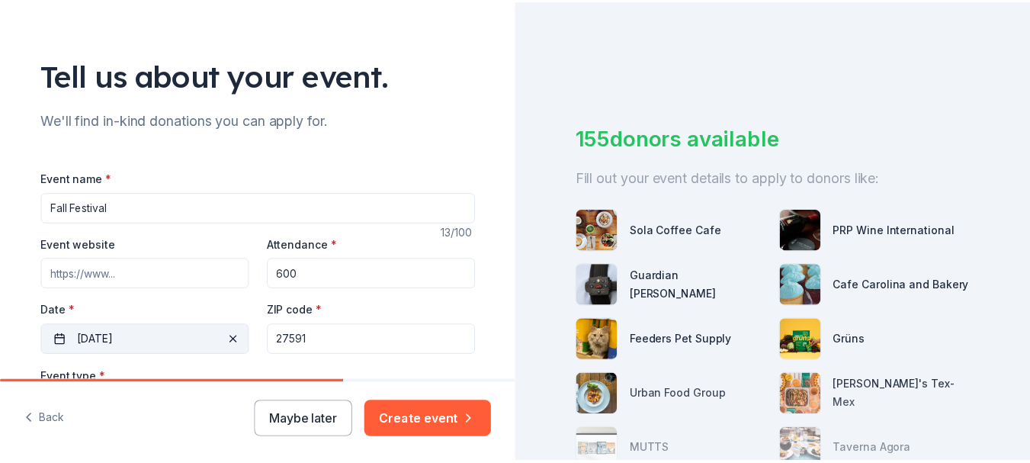
scroll to position [65, 0]
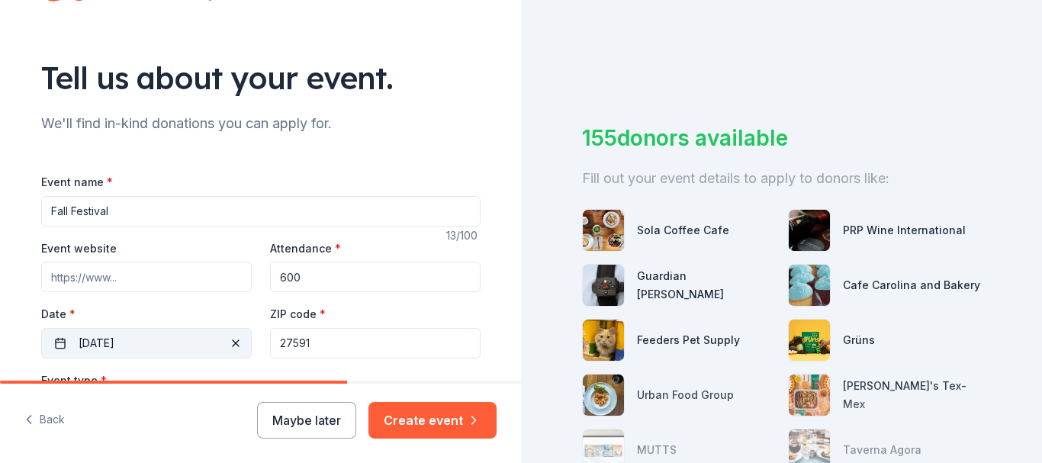
click at [117, 333] on button "[DATE]" at bounding box center [146, 343] width 210 height 30
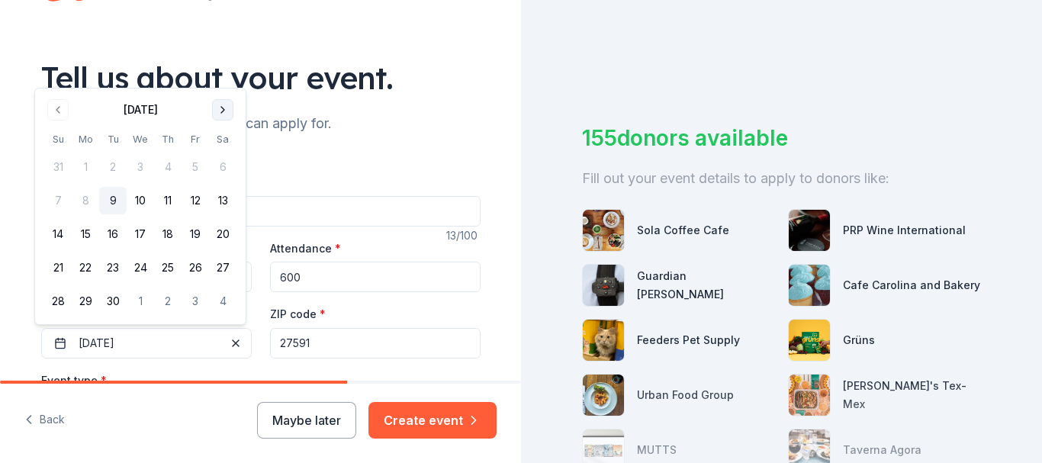
click at [219, 111] on button "Go to next month" at bounding box center [222, 109] width 21 height 21
click at [223, 114] on button "Go to next month" at bounding box center [222, 109] width 21 height 21
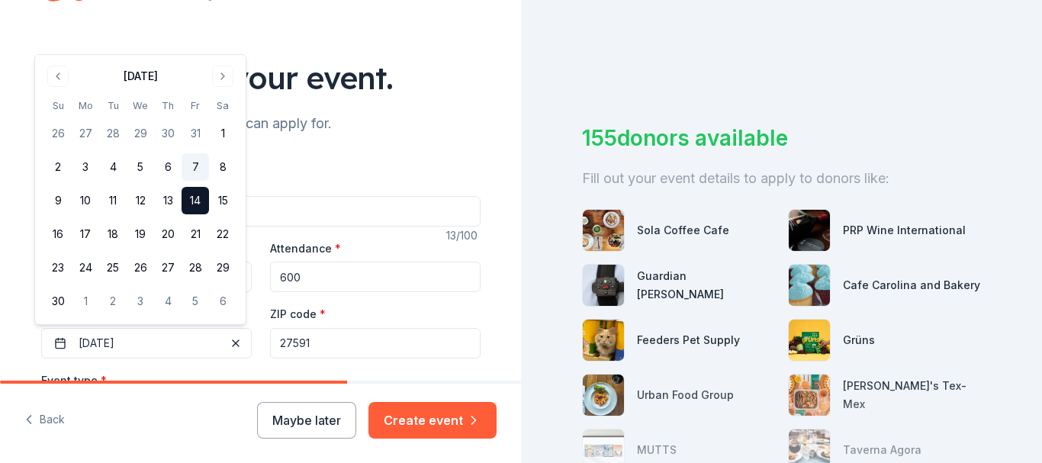
click at [195, 162] on button "7" at bounding box center [194, 166] width 27 height 27
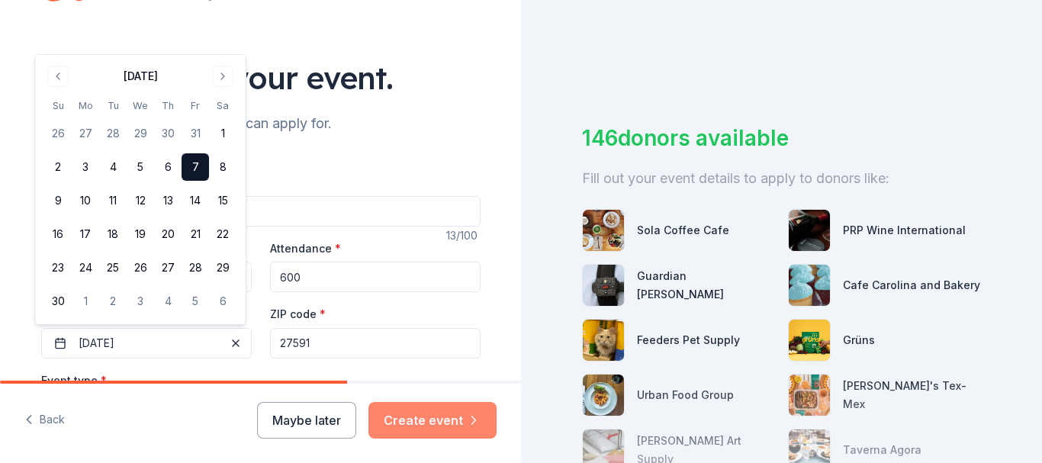
click at [452, 415] on button "Create event" at bounding box center [432, 420] width 128 height 37
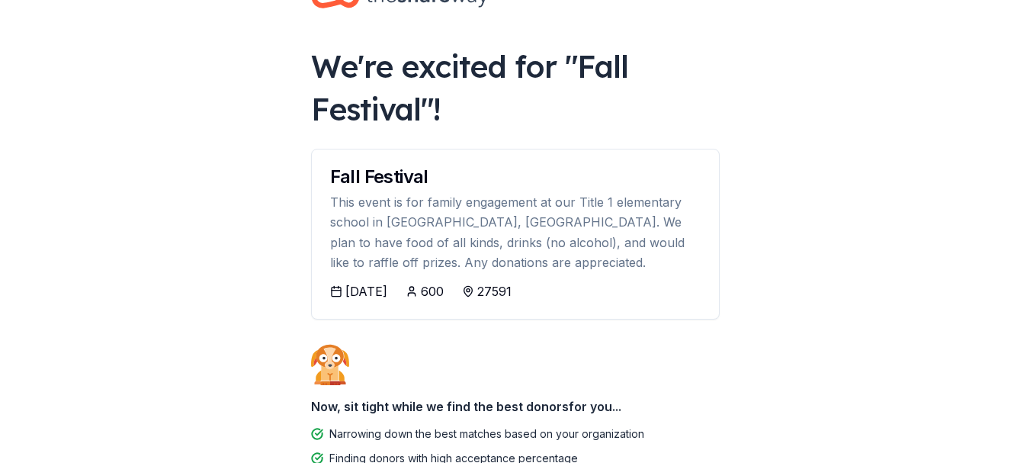
scroll to position [54, 0]
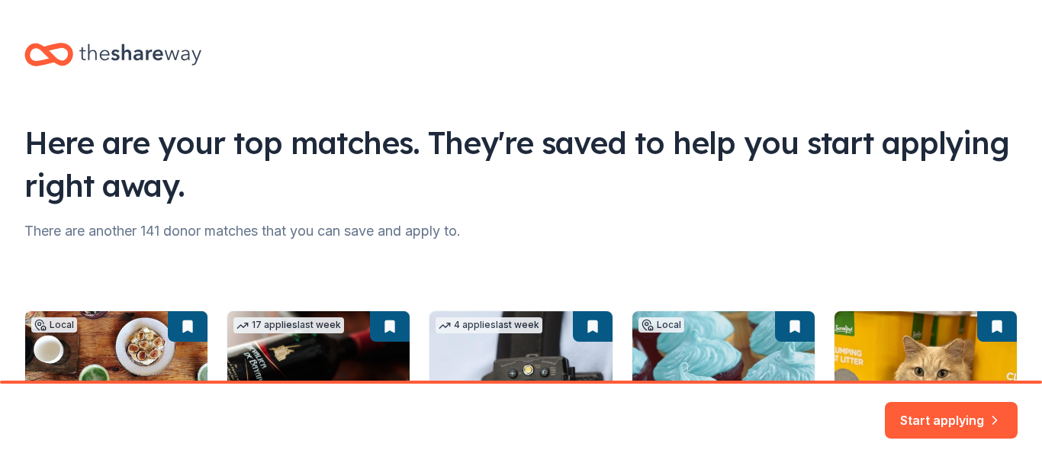
click at [1032, 123] on html "Here are your top matches. They're saved to help you start applying right away.…" at bounding box center [521, 231] width 1042 height 463
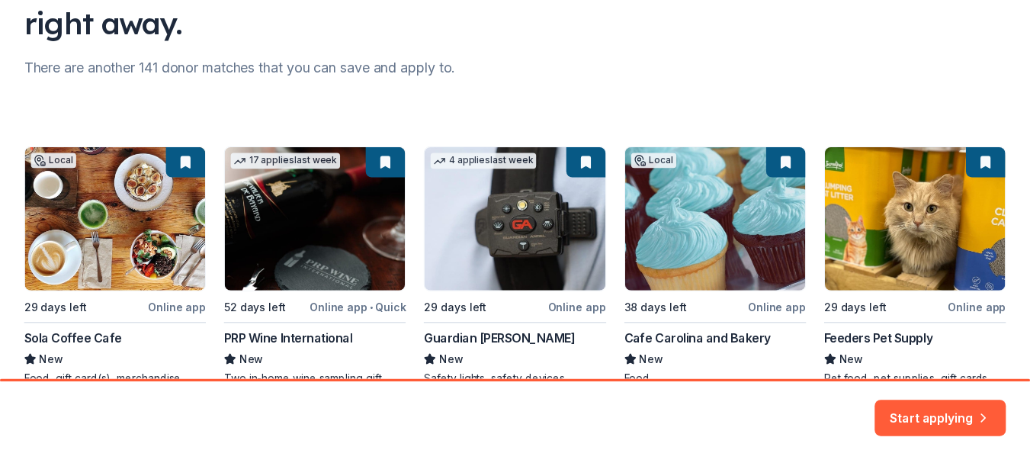
scroll to position [261, 0]
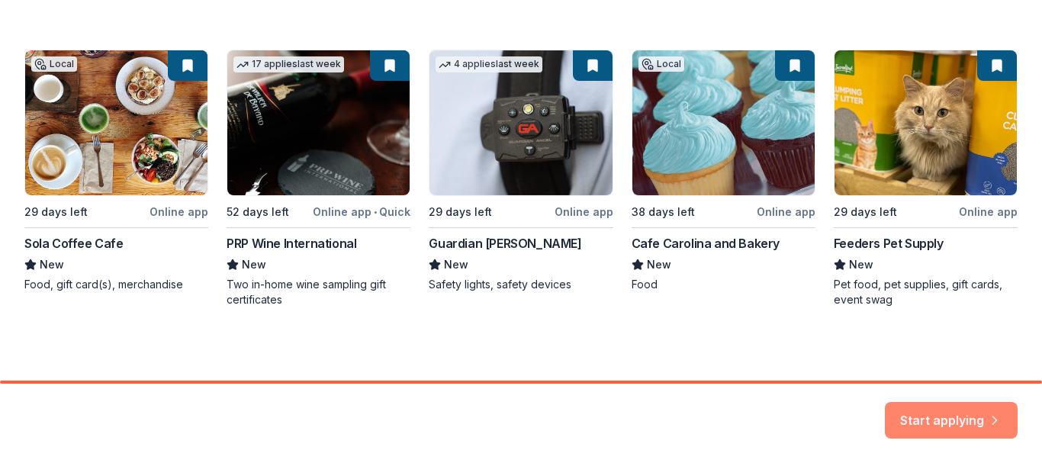
click at [949, 417] on button "Start applying" at bounding box center [950, 411] width 133 height 37
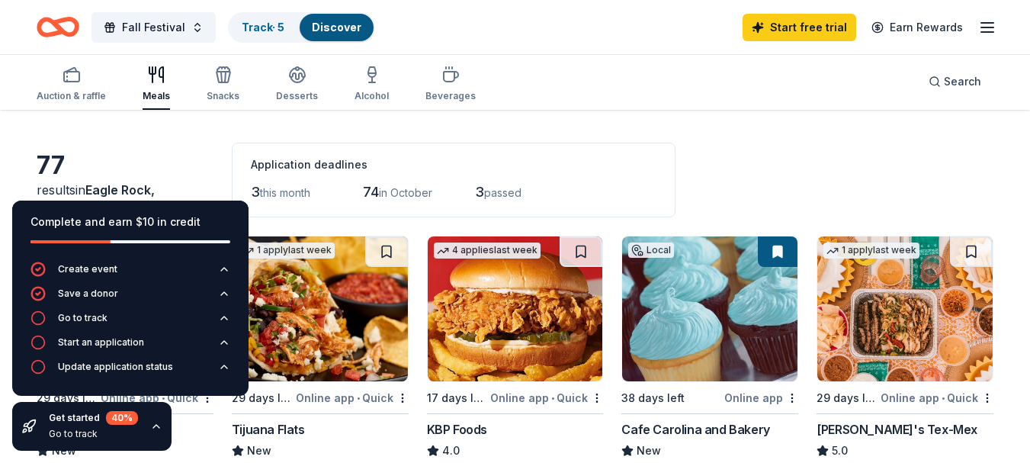
scroll to position [49, 0]
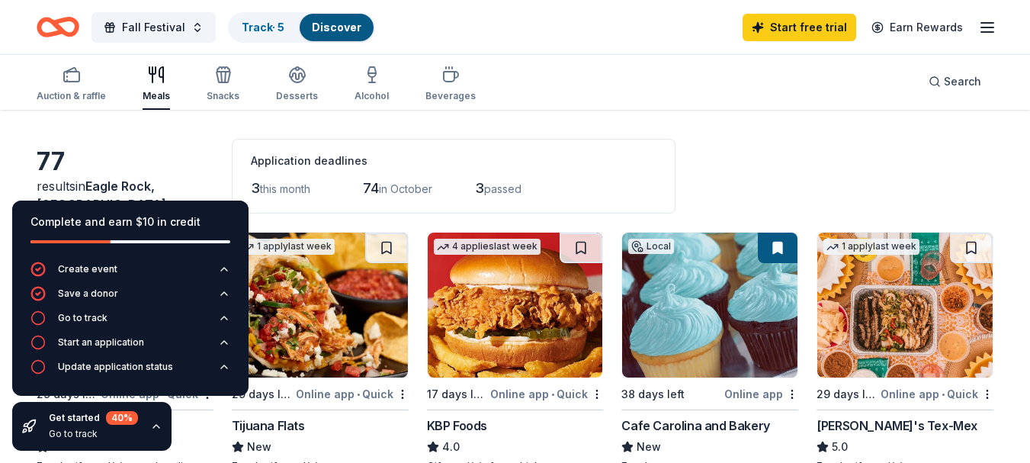
click at [747, 140] on div "77 results in [GEOGRAPHIC_DATA], [GEOGRAPHIC_DATA] Application deadlines 3 this…" at bounding box center [515, 176] width 957 height 75
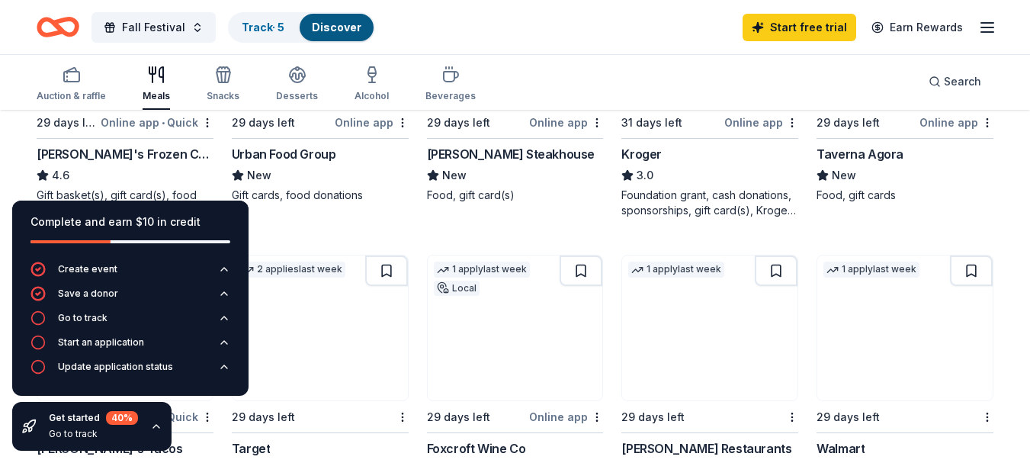
scroll to position [621, 0]
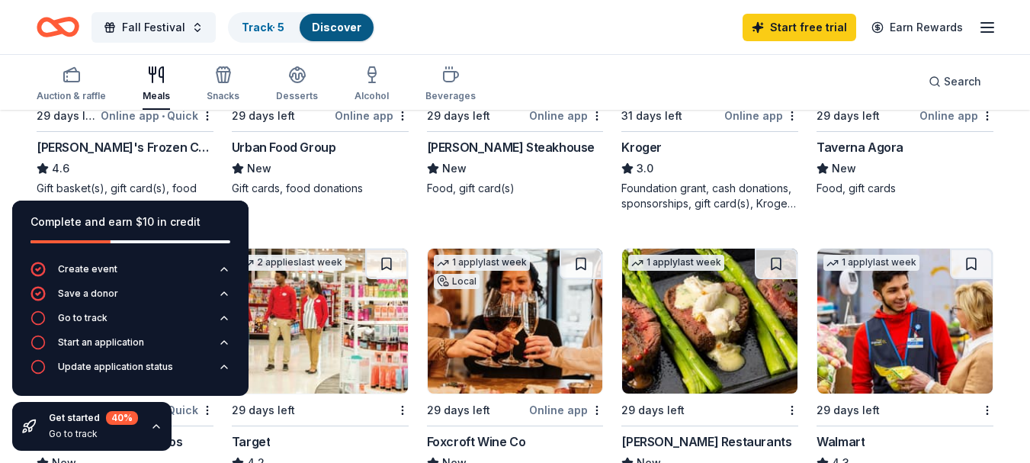
click at [153, 426] on icon "button" at bounding box center [156, 426] width 6 height 3
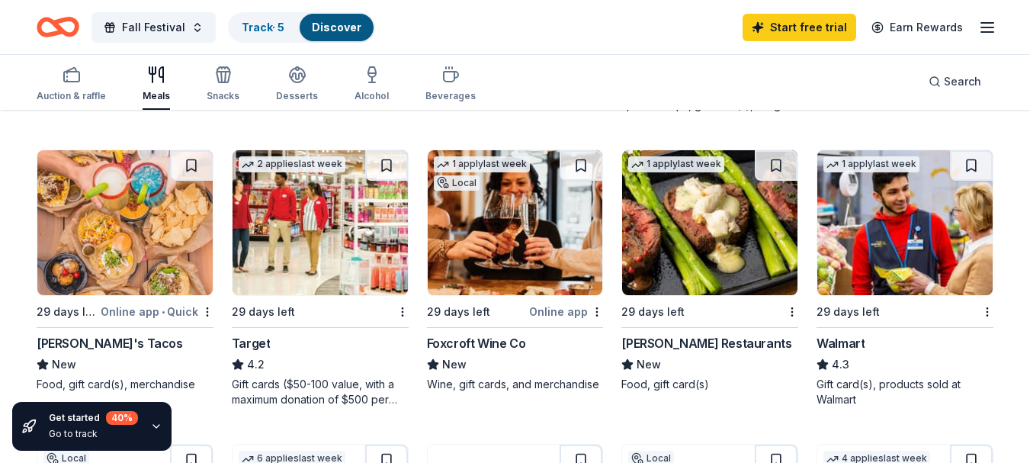
scroll to position [709, 0]
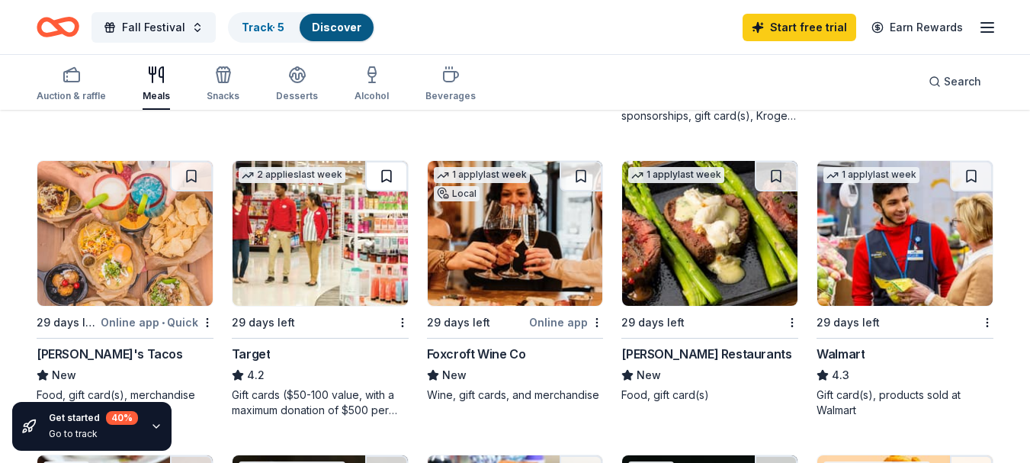
click at [388, 178] on button at bounding box center [386, 176] width 43 height 30
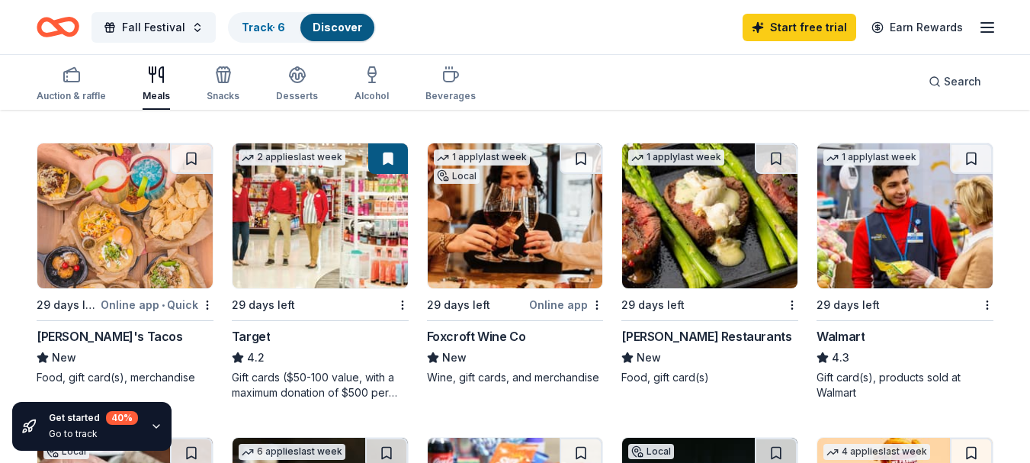
scroll to position [730, 0]
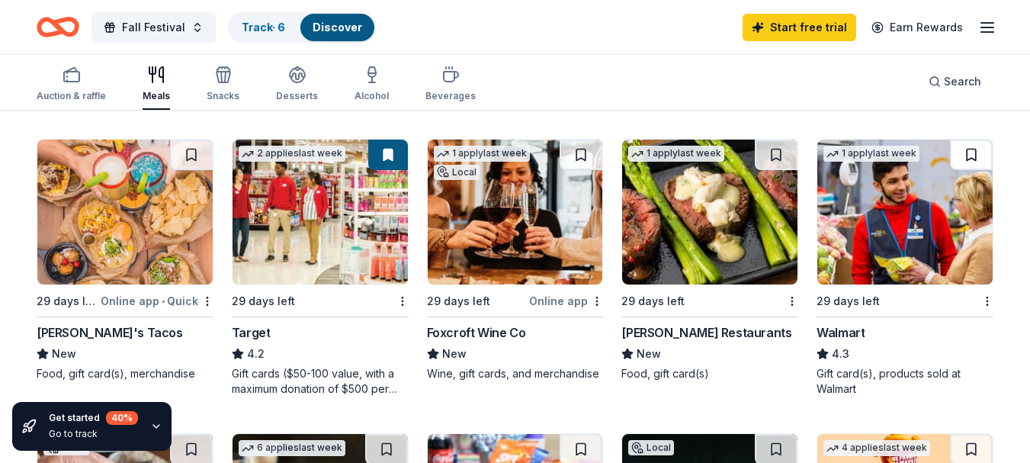
click at [969, 153] on button at bounding box center [971, 155] width 43 height 30
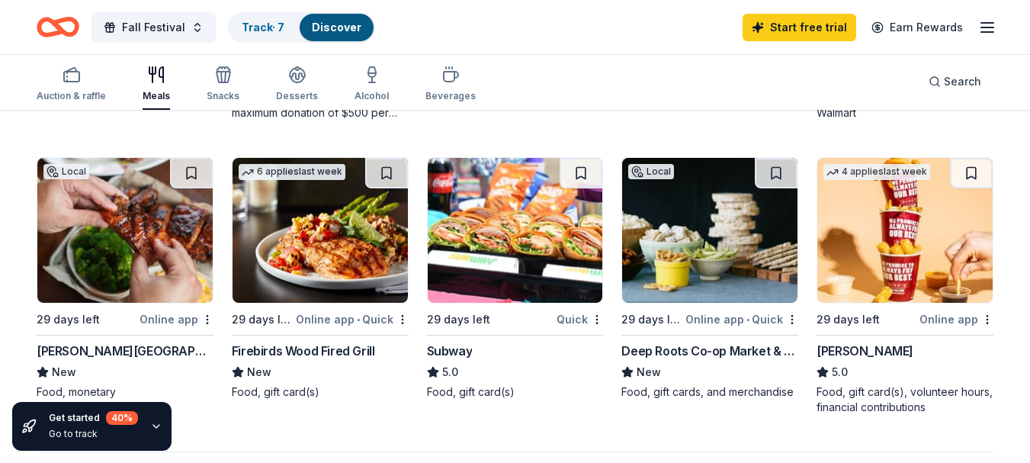
scroll to position [999, 0]
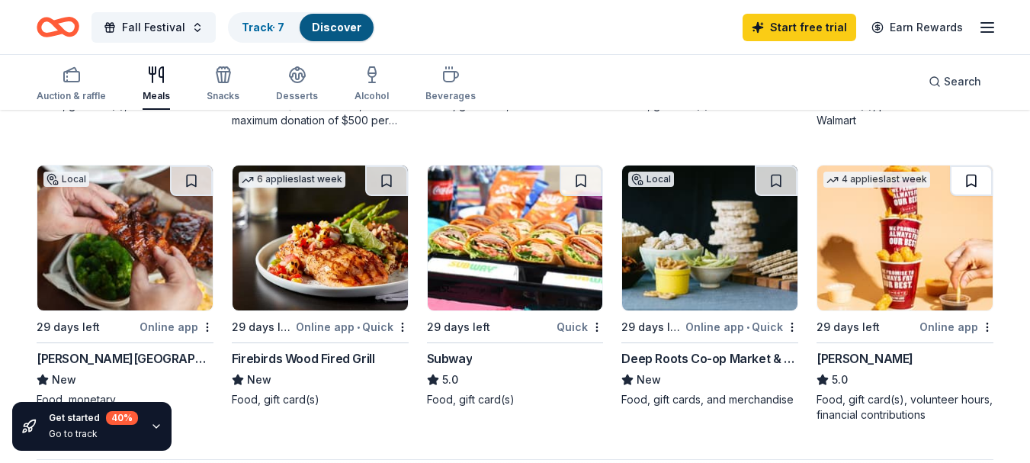
click at [970, 181] on button at bounding box center [971, 180] width 43 height 30
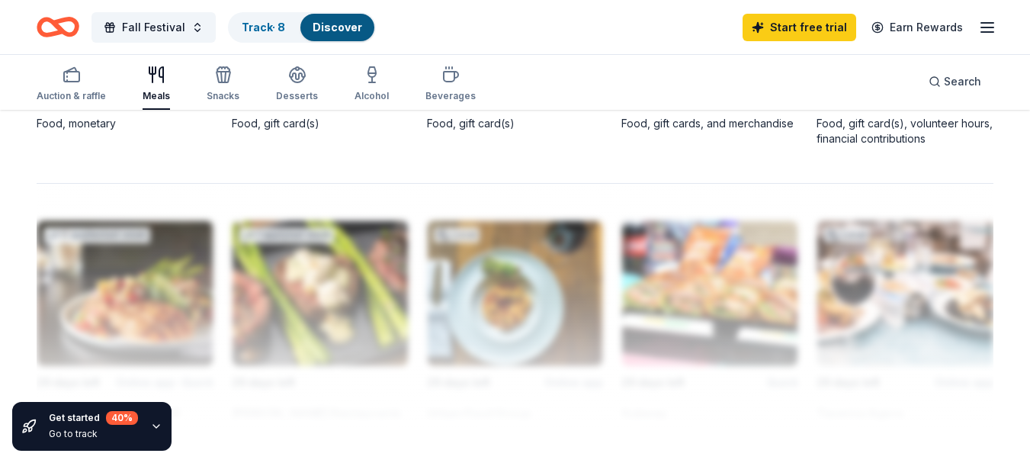
scroll to position [1300, 0]
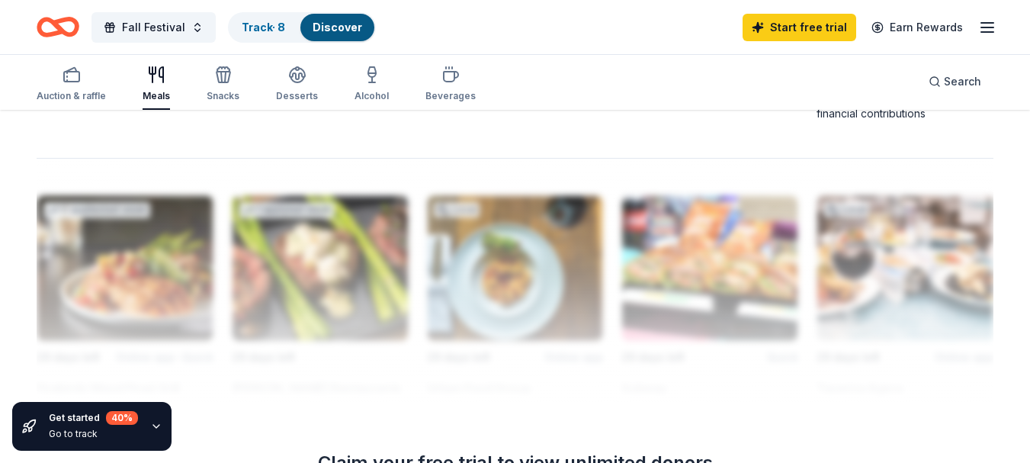
click at [822, 395] on div at bounding box center [515, 280] width 957 height 244
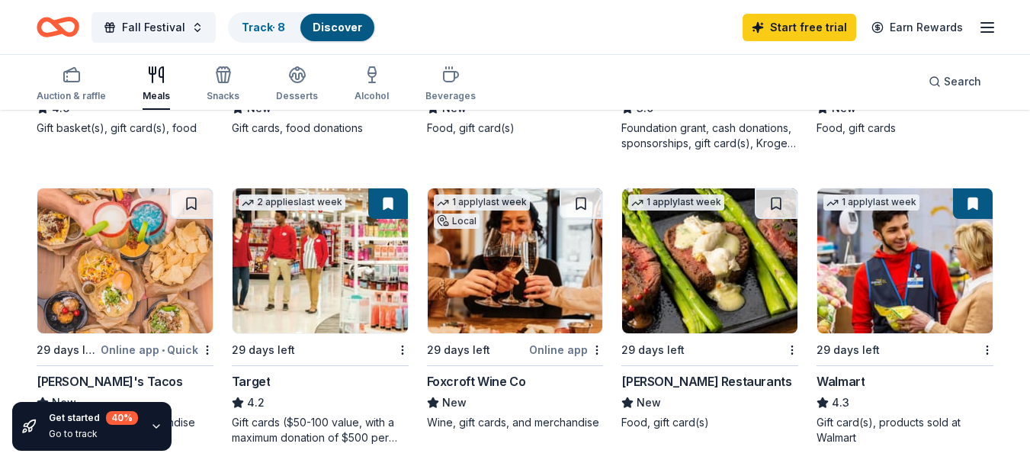
scroll to position [685, 0]
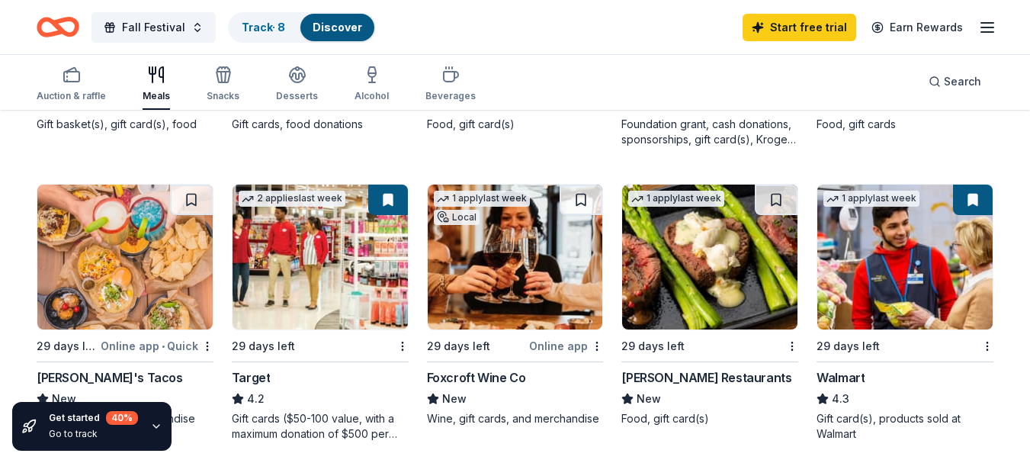
click at [897, 237] on img at bounding box center [904, 257] width 175 height 145
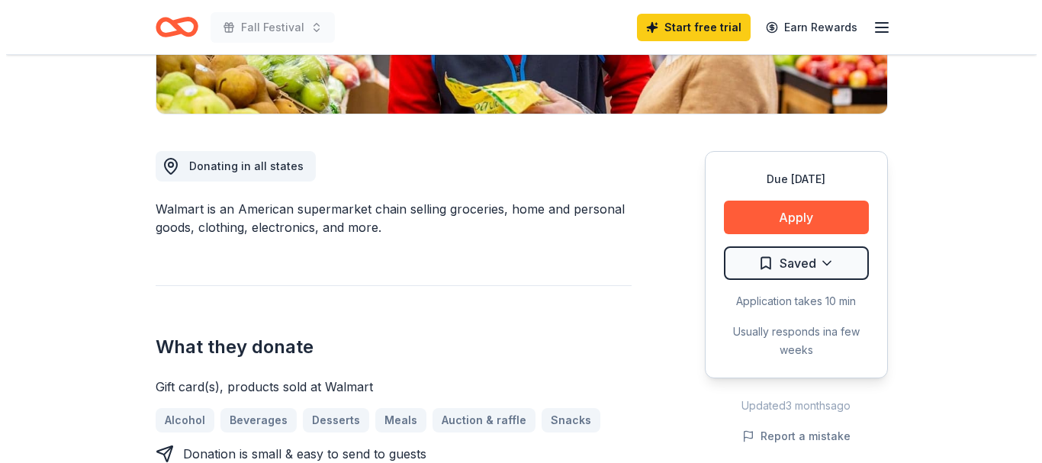
scroll to position [359, 0]
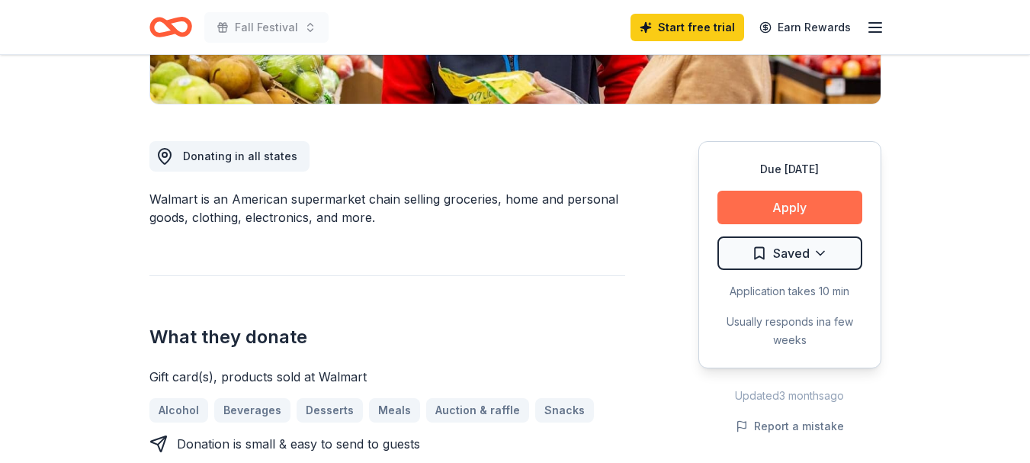
click at [827, 208] on button "Apply" at bounding box center [789, 208] width 145 height 34
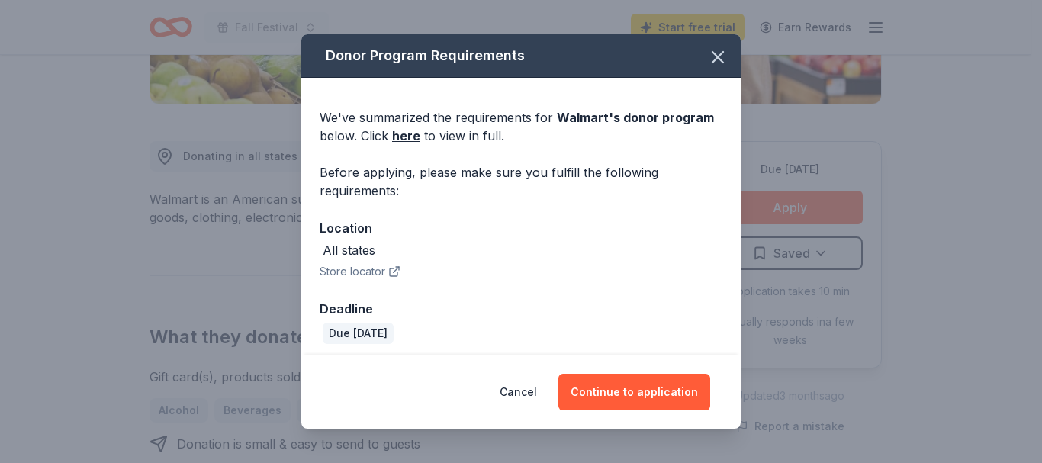
click at [384, 273] on button "Store locator" at bounding box center [359, 271] width 81 height 18
click at [350, 249] on div "All states" at bounding box center [349, 250] width 53 height 18
drag, startPoint x: 387, startPoint y: 249, endPoint x: 309, endPoint y: 249, distance: 78.5
click at [309, 249] on div "We've summarized the requirements for Walmart 's donor program below. Click her…" at bounding box center [520, 220] width 439 height 284
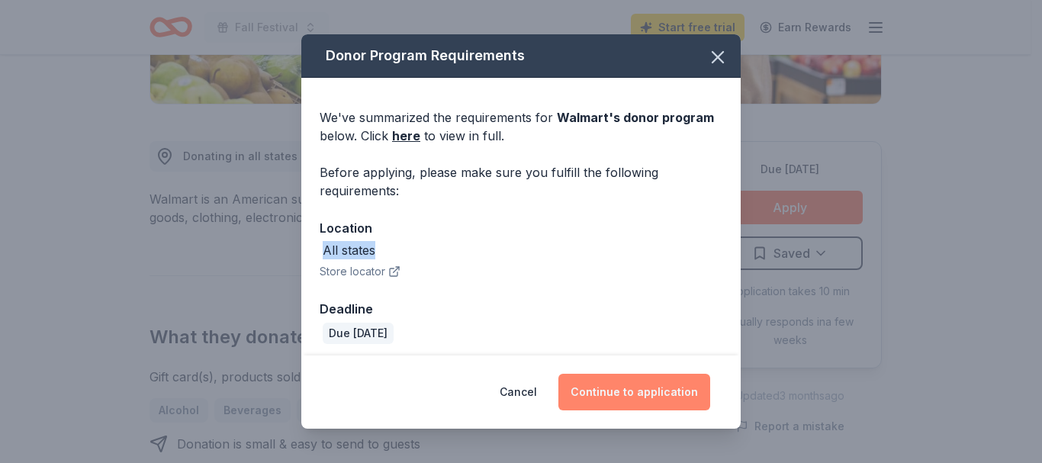
click at [674, 395] on button "Continue to application" at bounding box center [634, 392] width 152 height 37
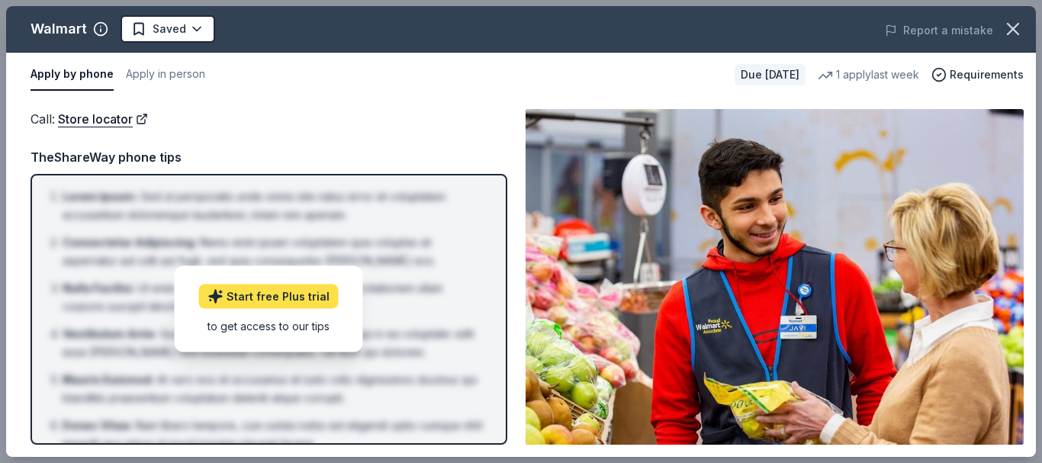
click at [278, 292] on link "Start free Plus trial" at bounding box center [269, 296] width 140 height 24
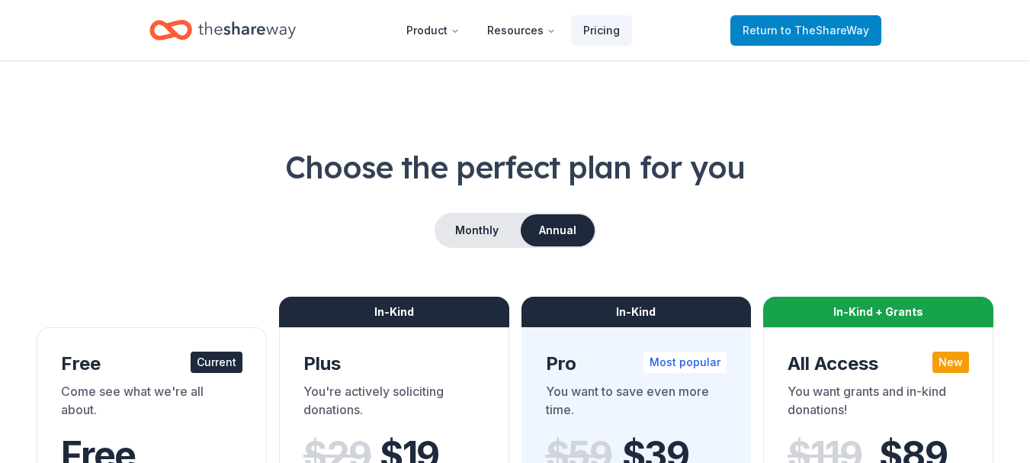
click at [833, 20] on link "Return to TheShareWay" at bounding box center [805, 30] width 151 height 30
click at [582, 307] on div "In-Kind" at bounding box center [637, 312] width 230 height 30
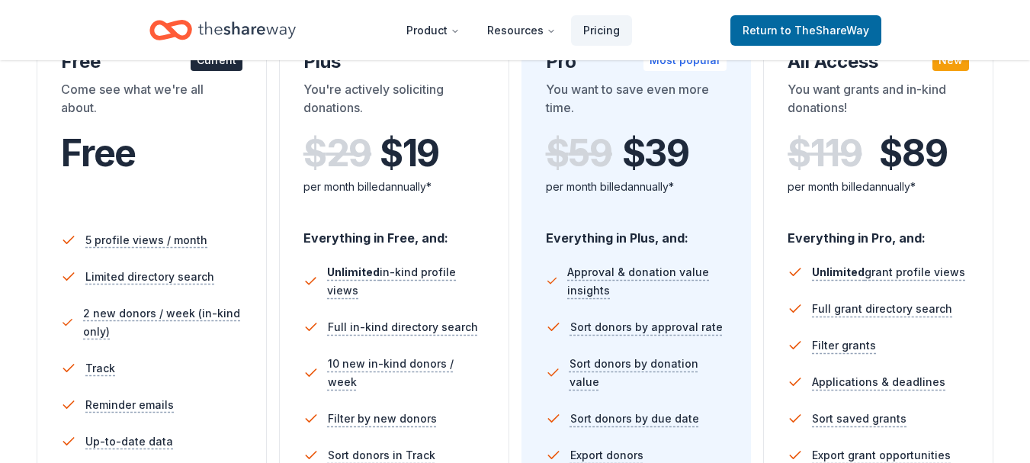
scroll to position [305, 0]
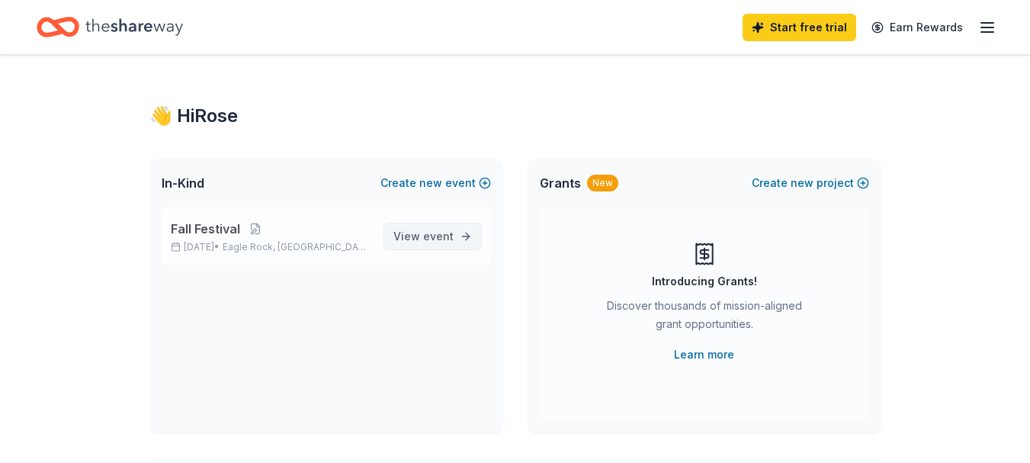
click at [451, 237] on span "event" at bounding box center [438, 236] width 30 height 13
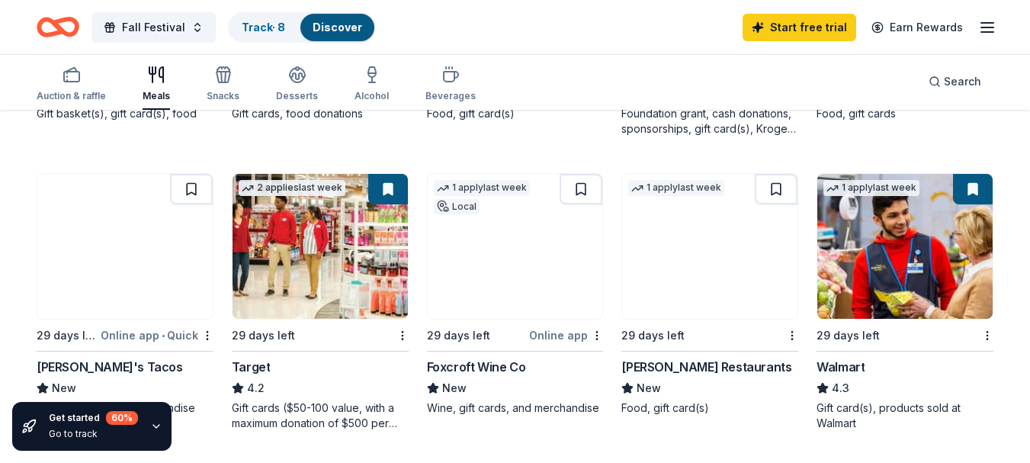
scroll to position [729, 0]
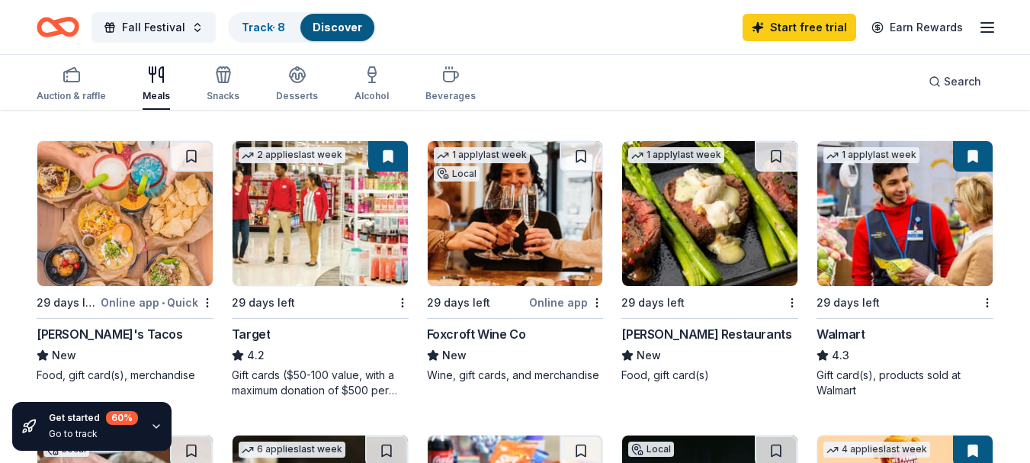
click at [882, 223] on img at bounding box center [904, 213] width 175 height 145
